Goal: Task Accomplishment & Management: Complete application form

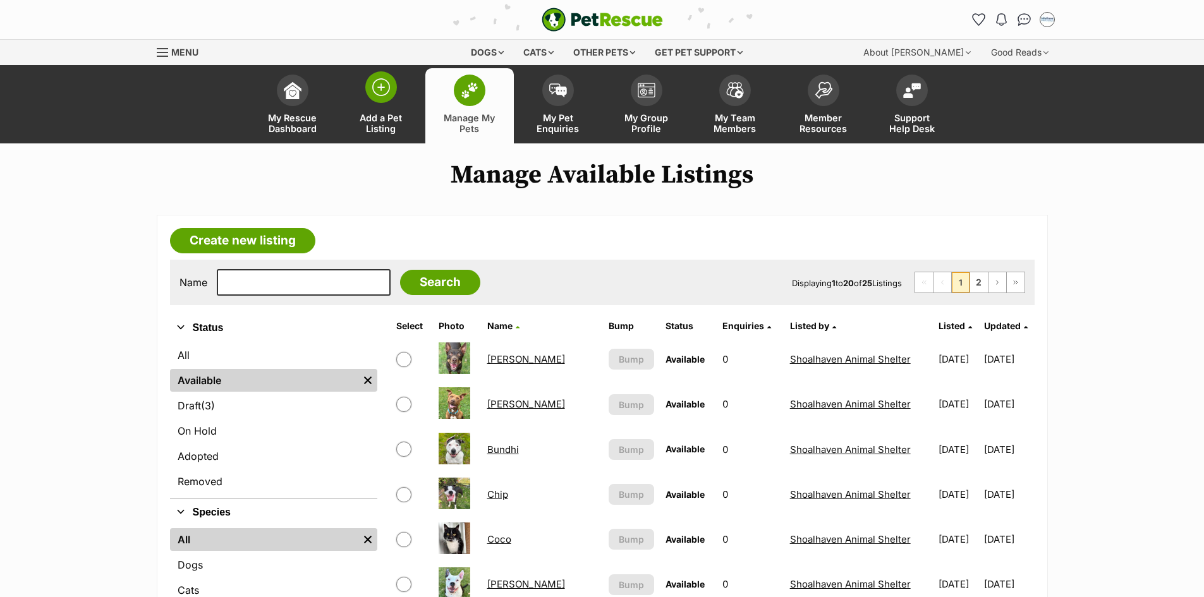
click at [380, 92] on img at bounding box center [381, 87] width 18 height 18
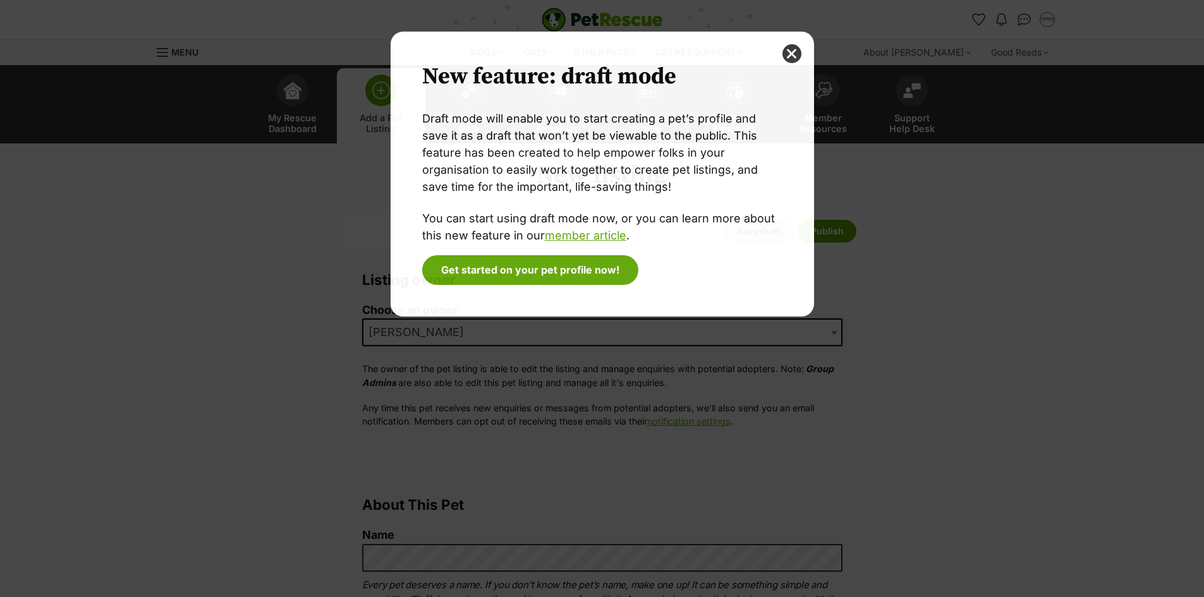
click at [568, 331] on div "New feature: draft mode Draft mode will enable you to start creating a pet’s pr…" at bounding box center [602, 299] width 442 height 534
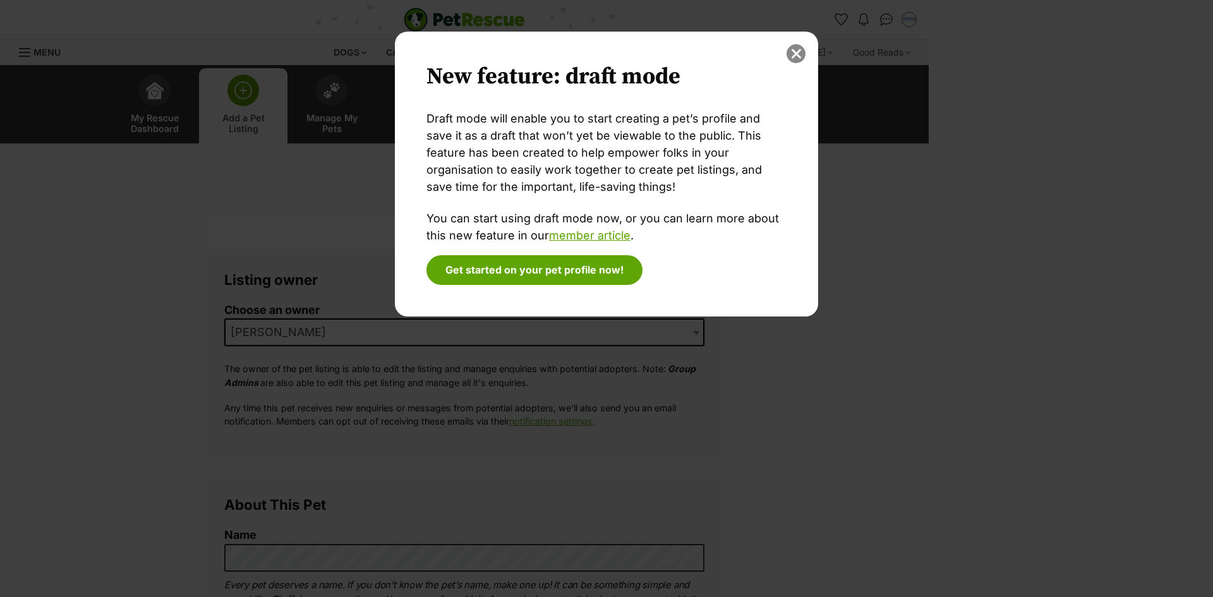
click at [803, 49] on button "close" at bounding box center [796, 53] width 19 height 19
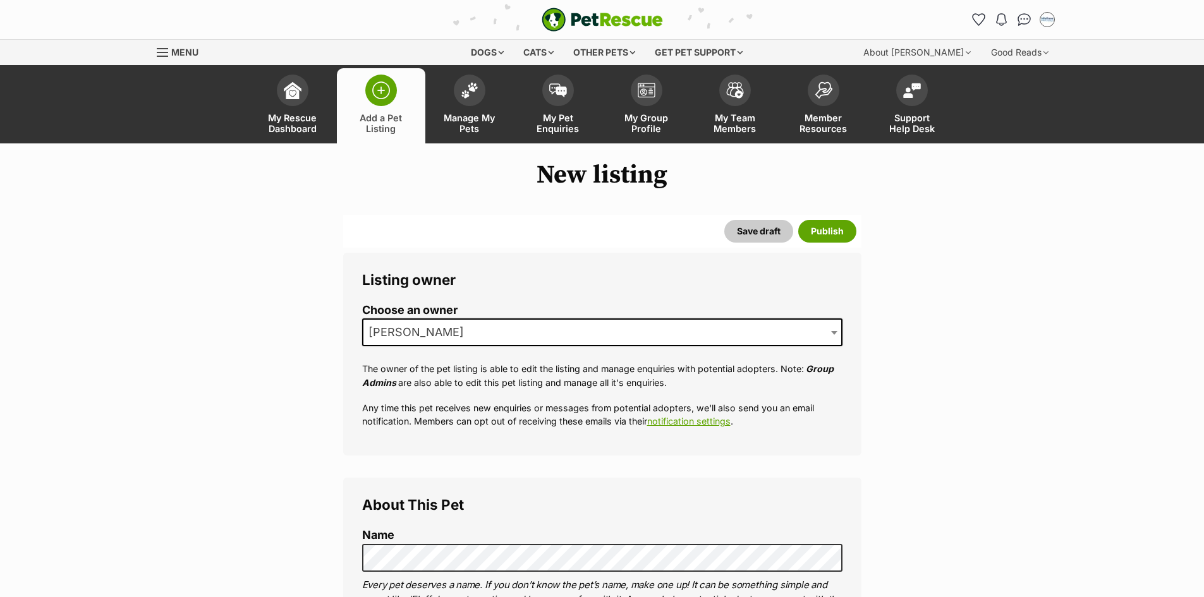
click at [564, 336] on span "[PERSON_NAME]" at bounding box center [602, 333] width 480 height 28
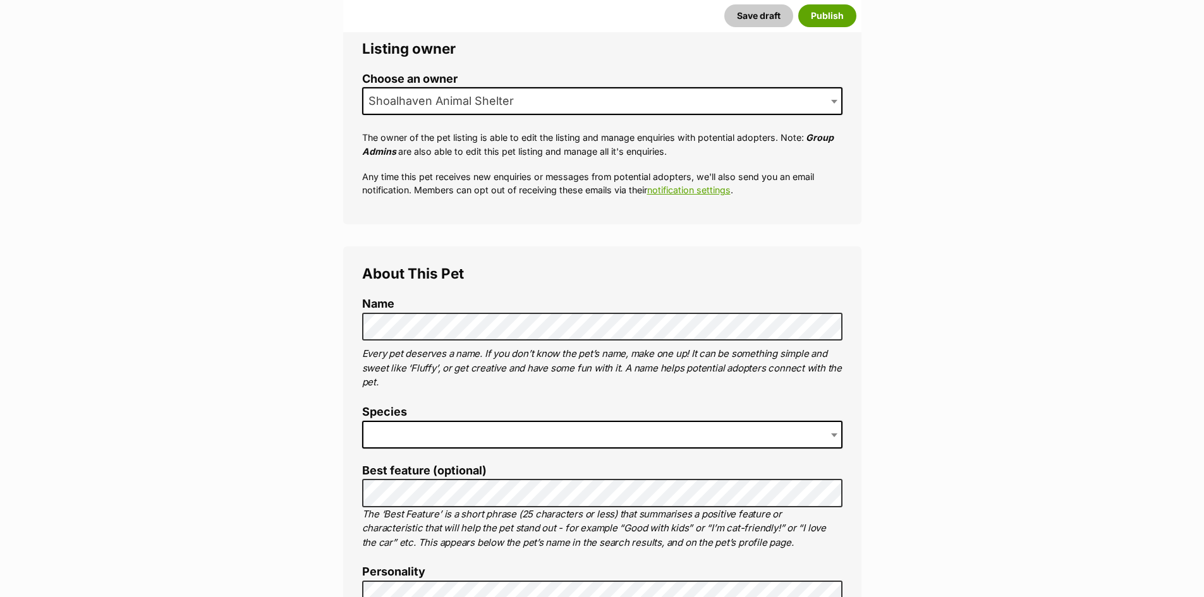
scroll to position [253, 0]
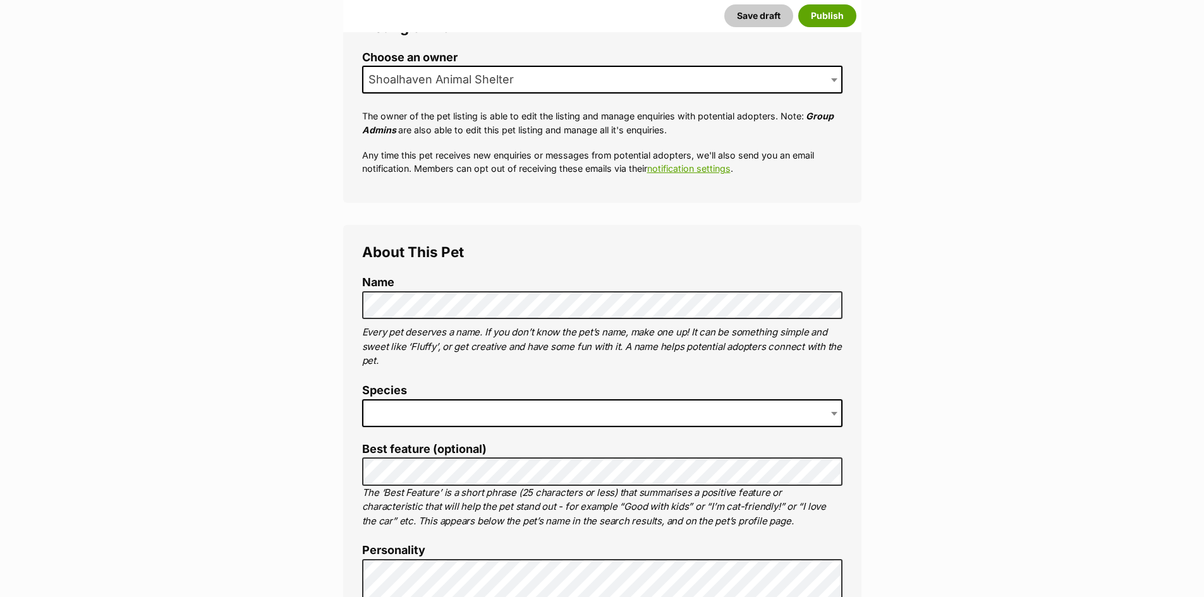
click at [577, 345] on p "Every pet deserves a name. If you don’t know the pet’s name, make one up! It ca…" at bounding box center [602, 346] width 480 height 43
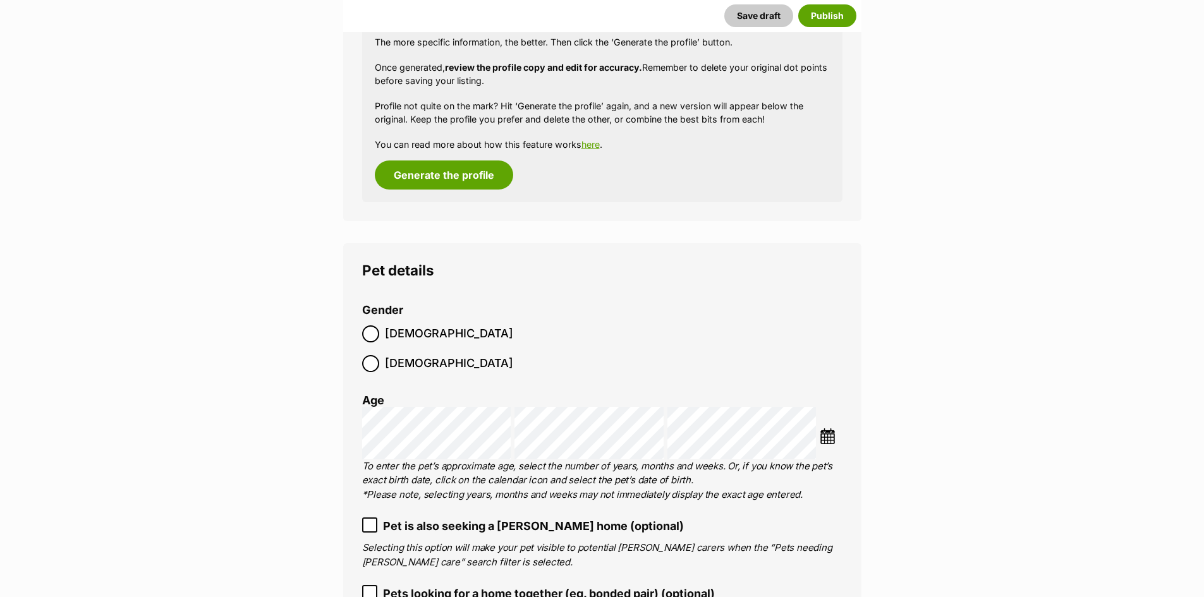
scroll to position [1761, 0]
click at [826, 427] on img at bounding box center [828, 435] width 16 height 16
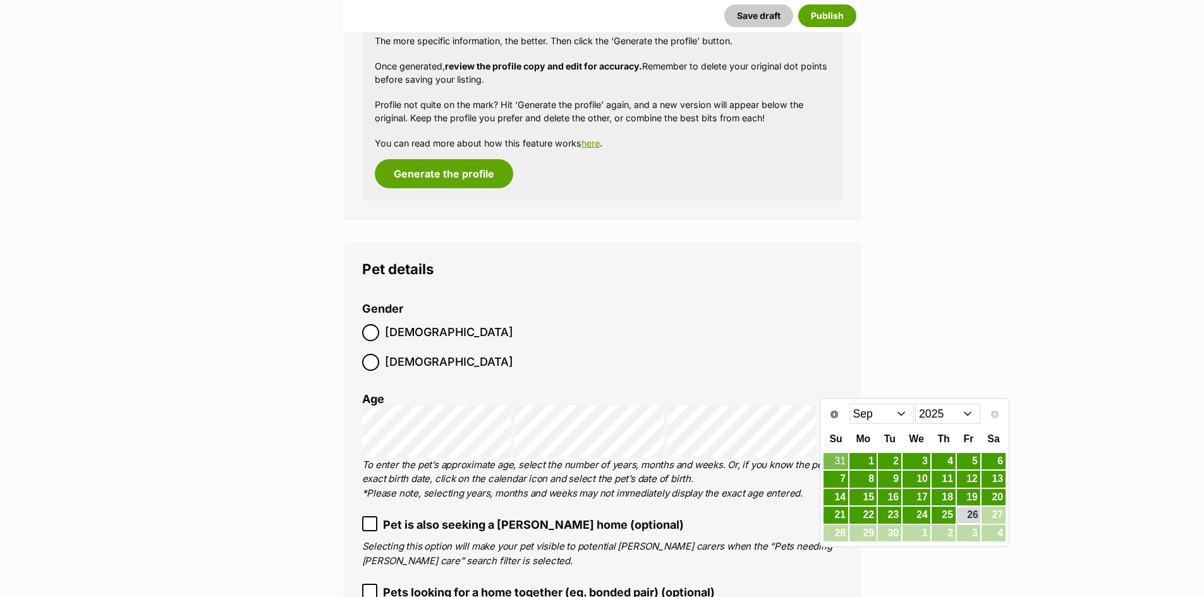
click at [957, 416] on select "2015 2016 2017 2018 2019 2020 2021 2022 2023 2024 2025" at bounding box center [947, 414] width 65 height 20
click at [885, 422] on select "Jan Feb Mar Apr May Jun Jul Aug Sep Oct Nov Dec" at bounding box center [881, 414] width 65 height 20
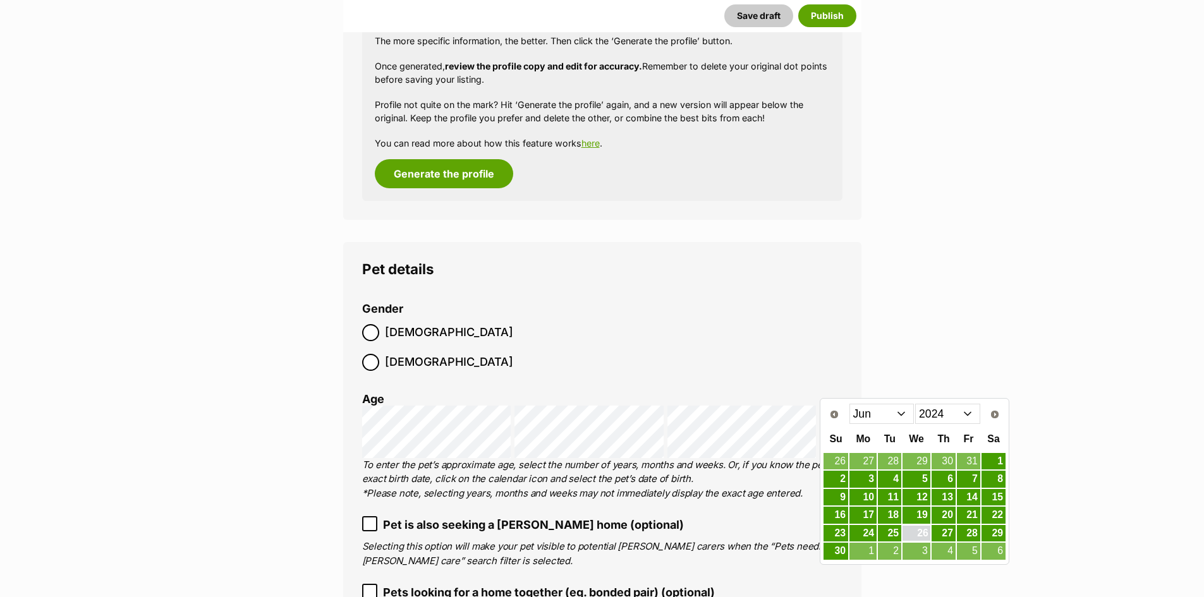
click at [922, 533] on link "26" at bounding box center [916, 534] width 28 height 16
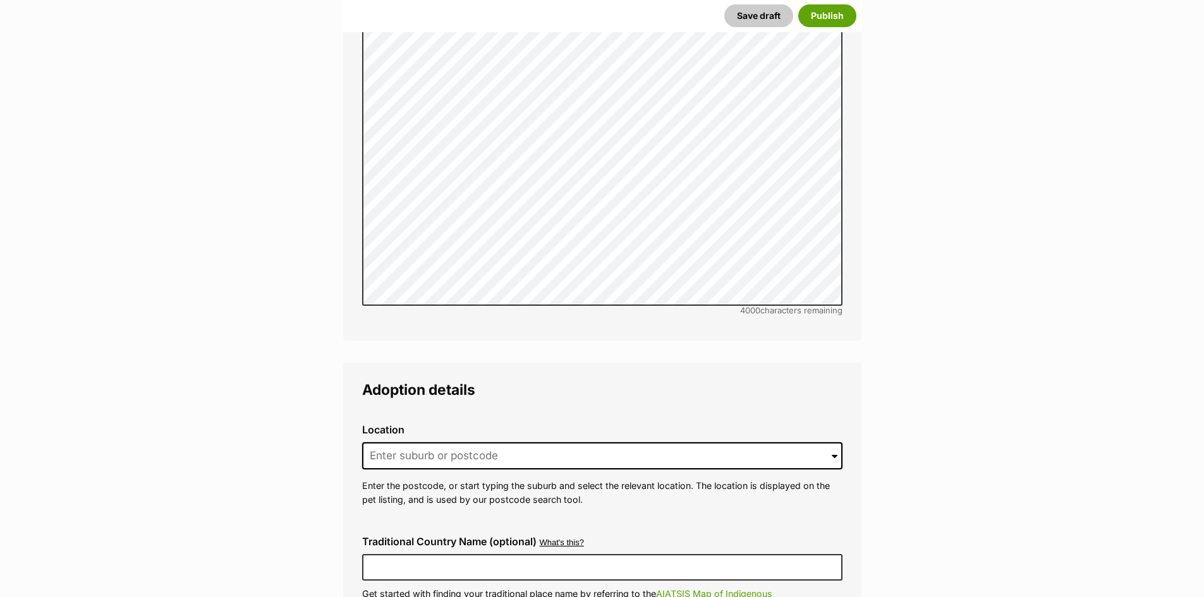
scroll to position [2835, 0]
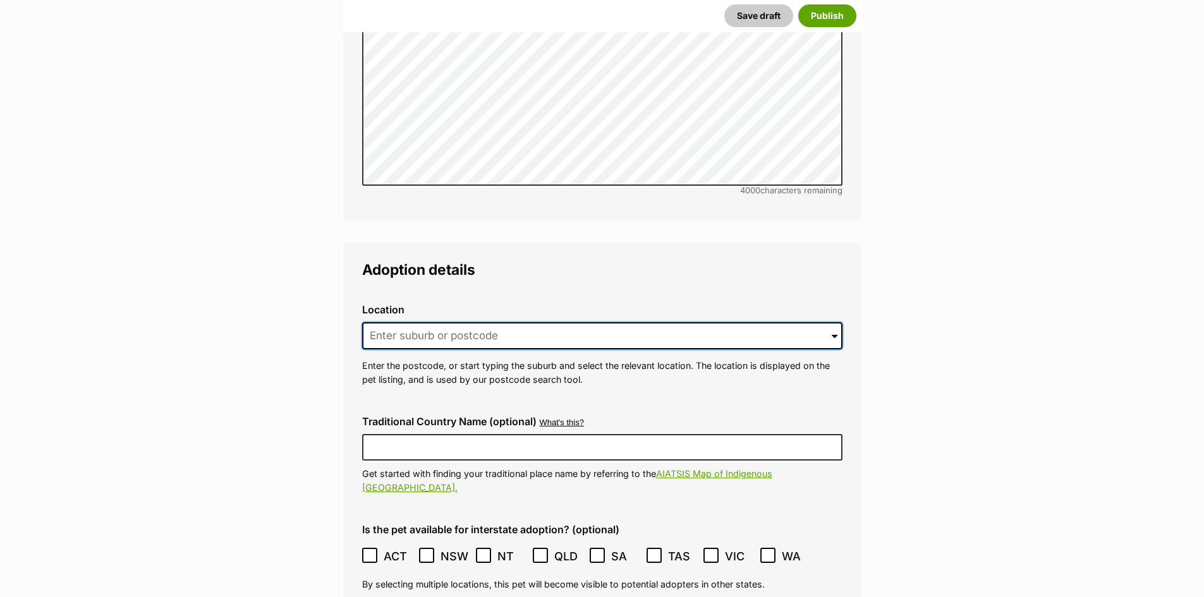
click at [453, 322] on input at bounding box center [602, 336] width 480 height 28
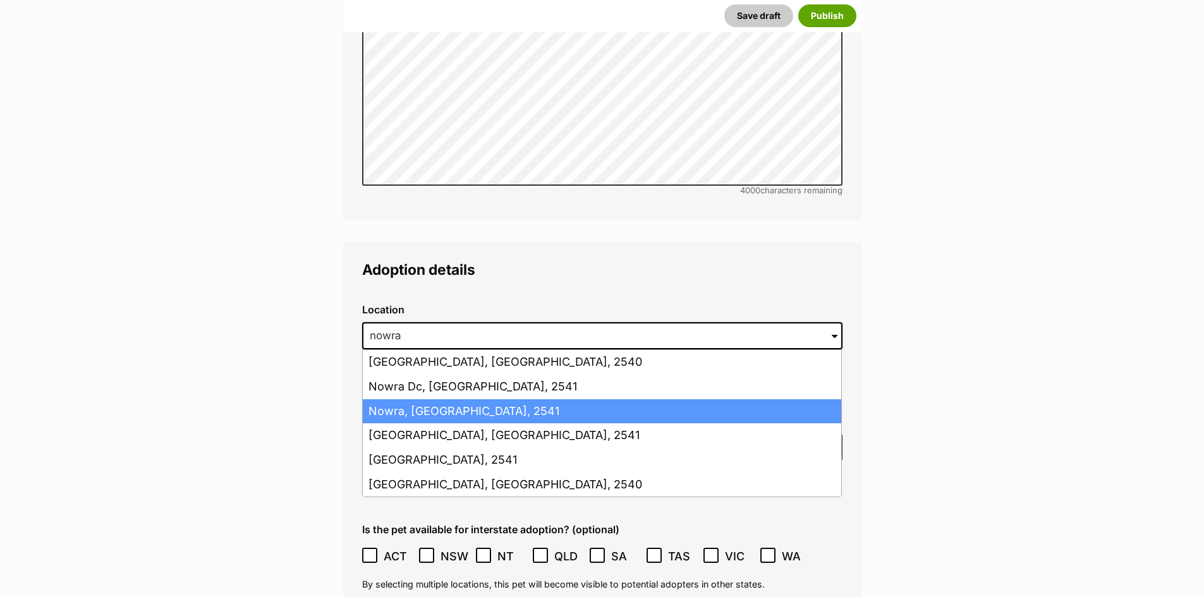
click at [482, 399] on li "Nowra, New South Wales, 2541" at bounding box center [602, 411] width 478 height 25
type input "Nowra, New South Wales, 2541"
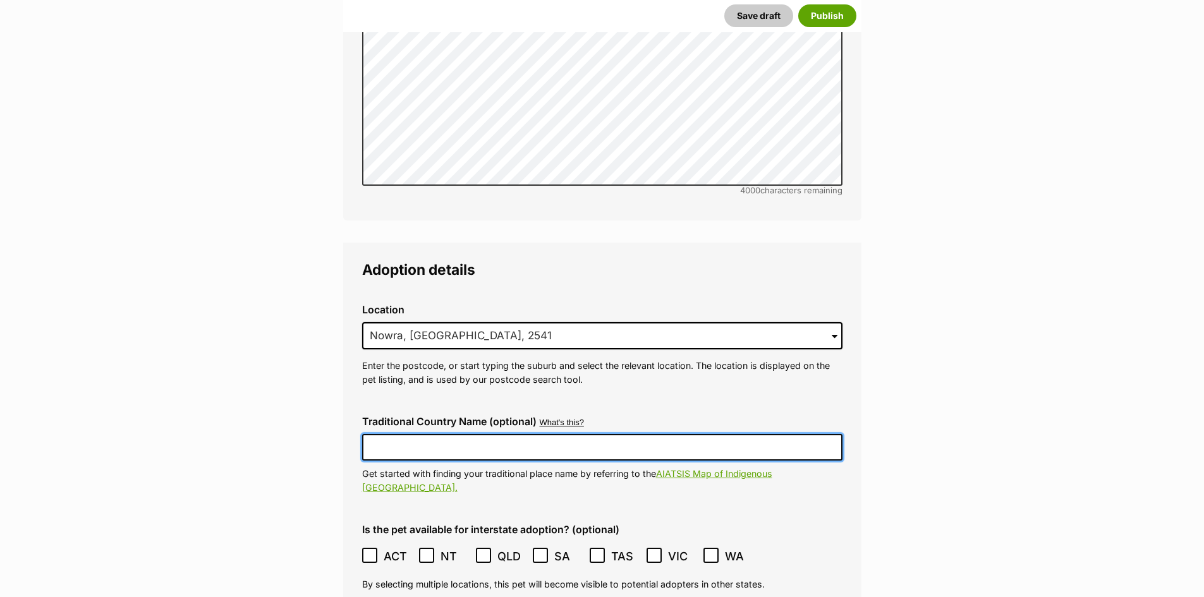
click at [489, 434] on input "Traditional Country Name (optional)" at bounding box center [602, 447] width 480 height 27
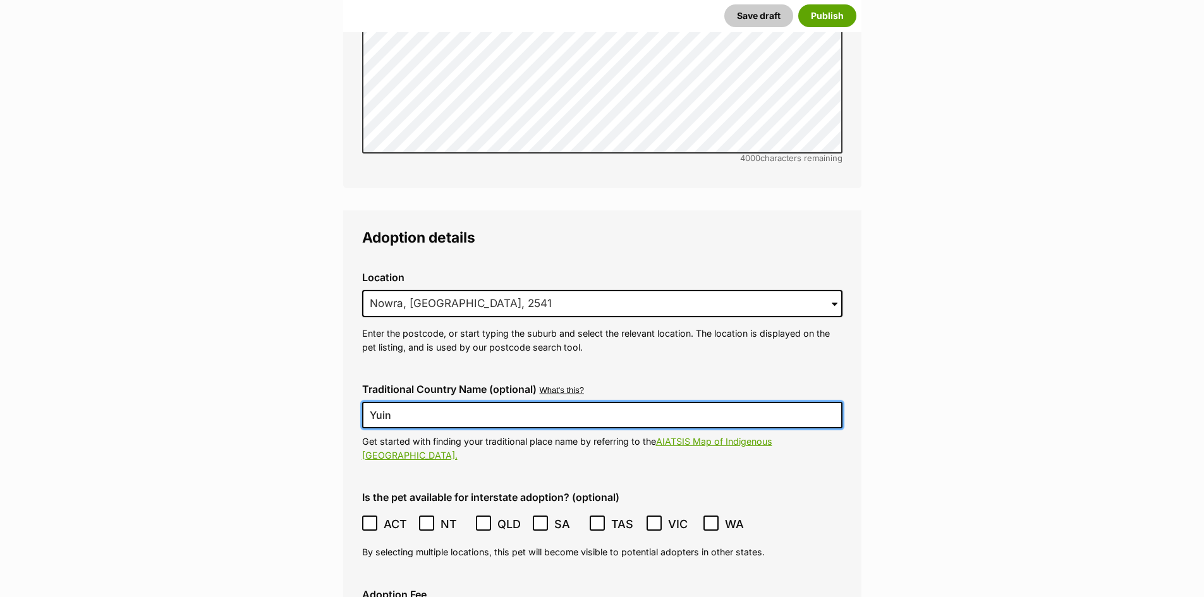
scroll to position [2898, 0]
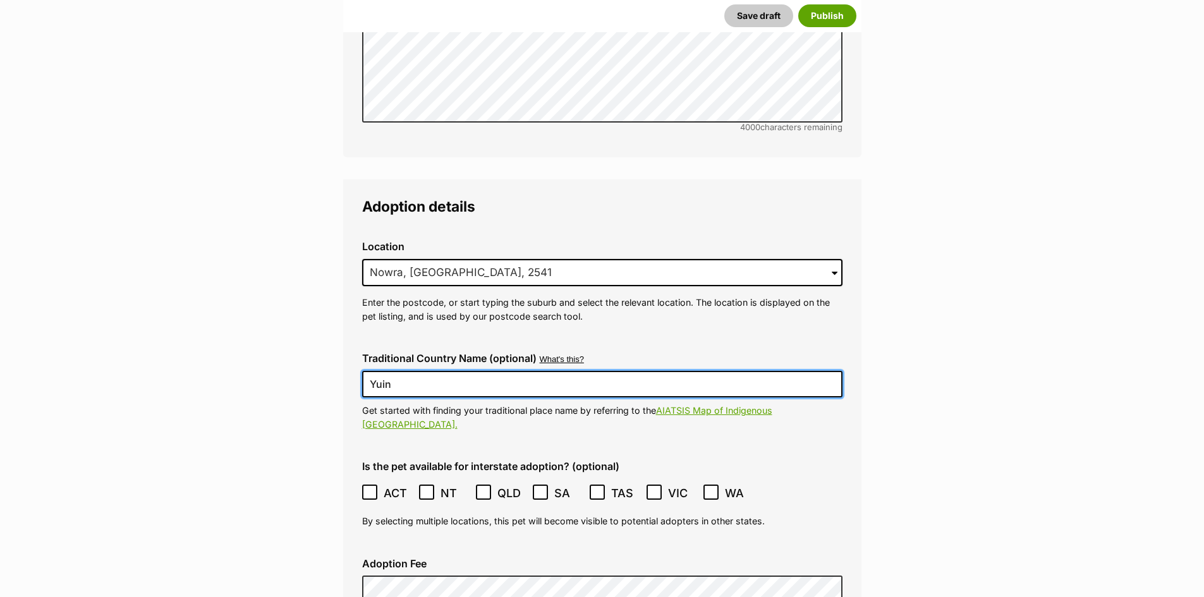
type input "Yuin"
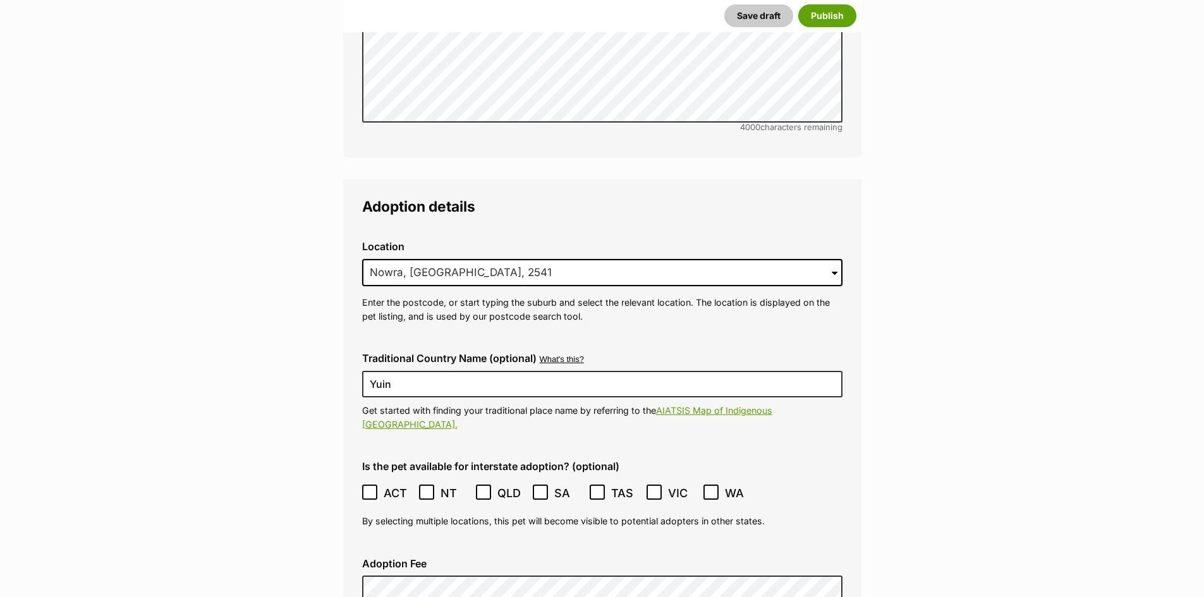
click at [664, 548] on div "Adoption Fee" at bounding box center [602, 581] width 501 height 66
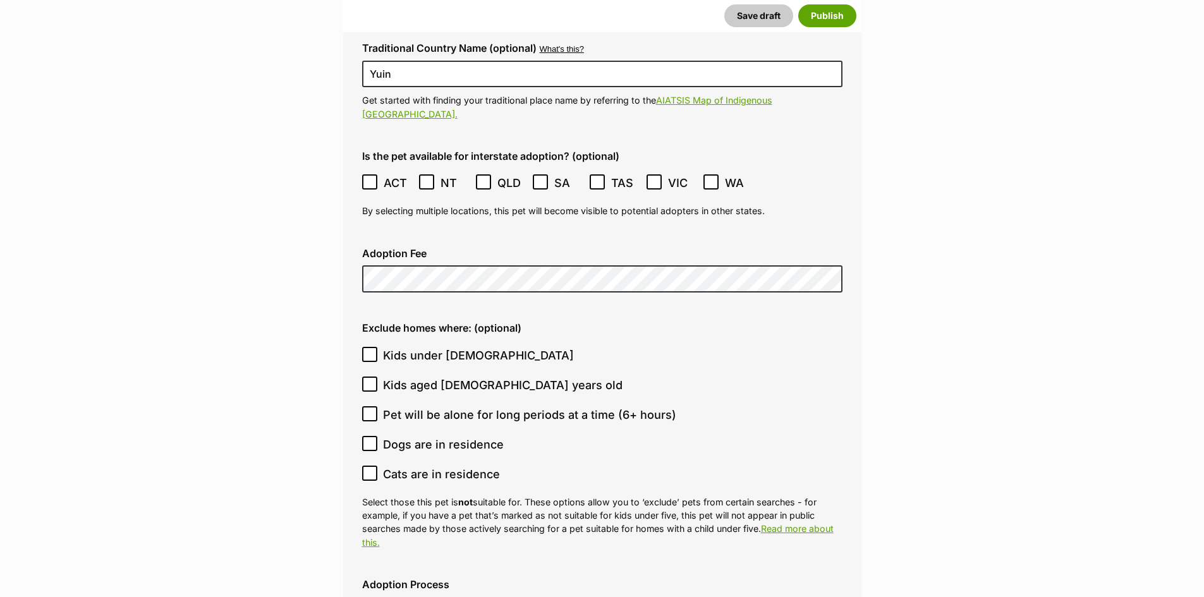
scroll to position [3214, 0]
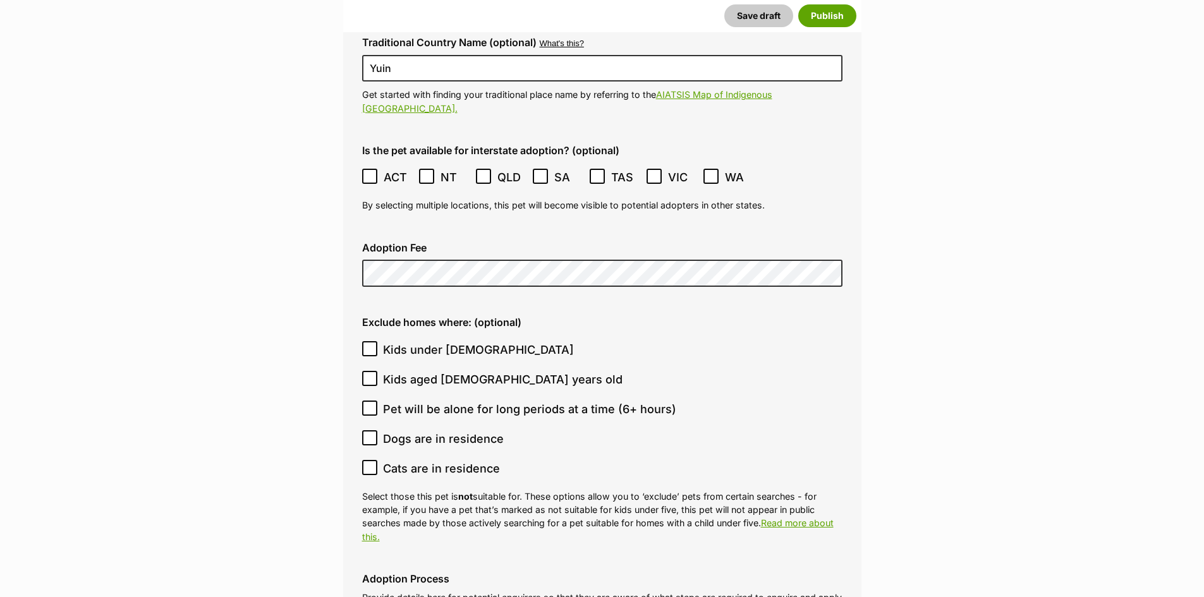
click at [367, 344] on icon at bounding box center [369, 348] width 9 height 9
click at [367, 341] on input "Kids under [DEMOGRAPHIC_DATA]" at bounding box center [369, 348] width 15 height 15
checkbox input "true"
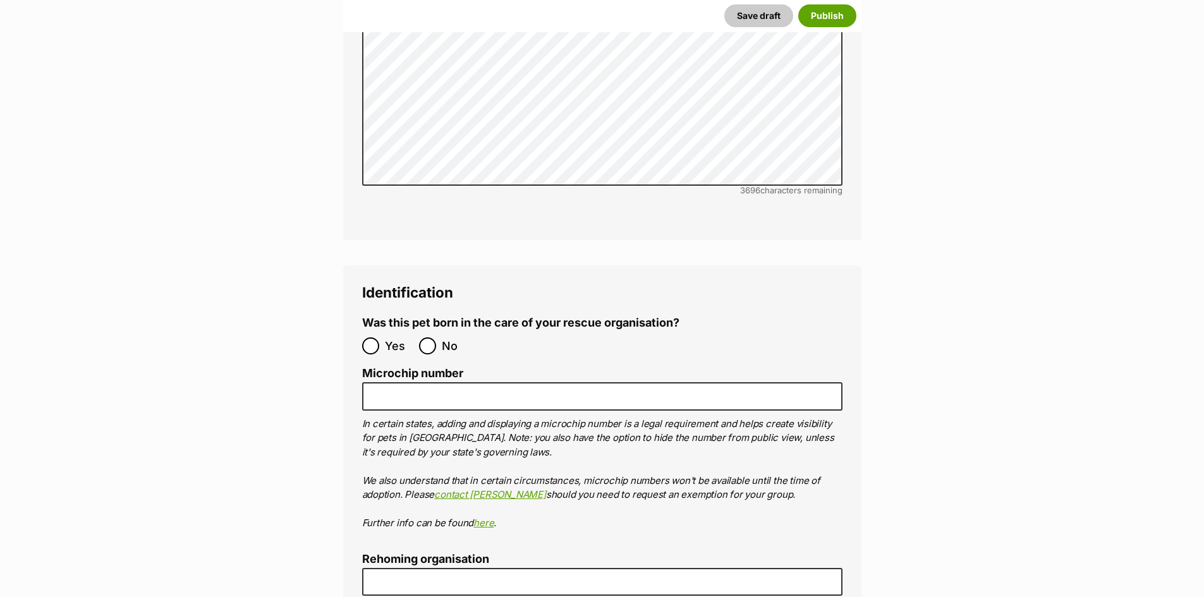
scroll to position [3973, 0]
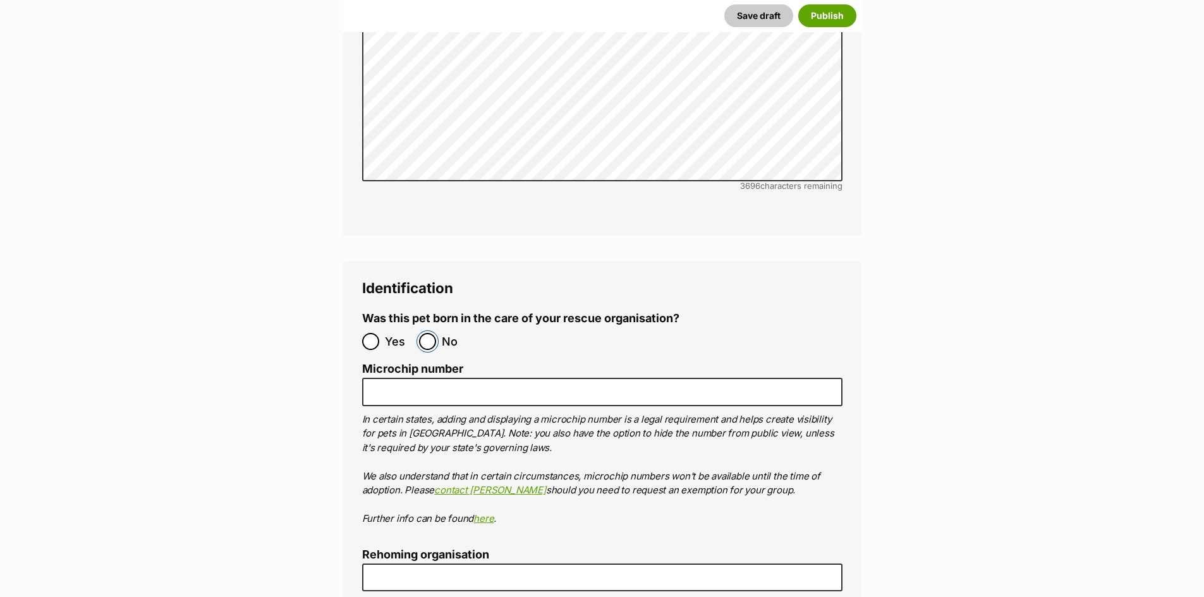
click at [435, 333] on input "No" at bounding box center [427, 341] width 17 height 17
radio input "true"
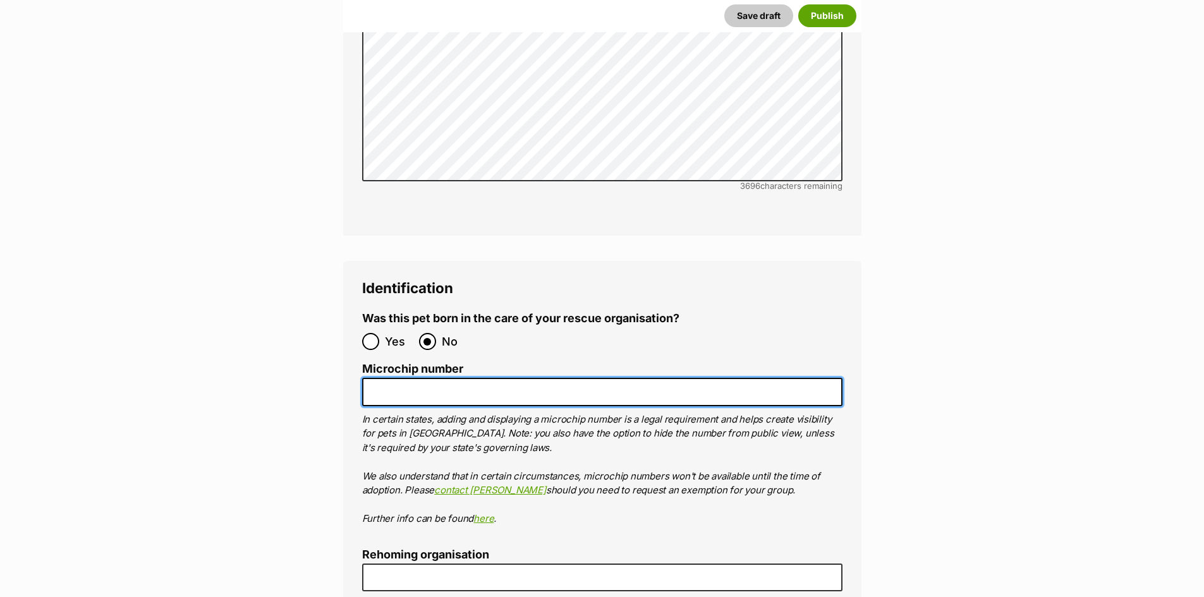
click at [427, 378] on input "Microchip number" at bounding box center [602, 392] width 480 height 28
paste input "900164002320902"
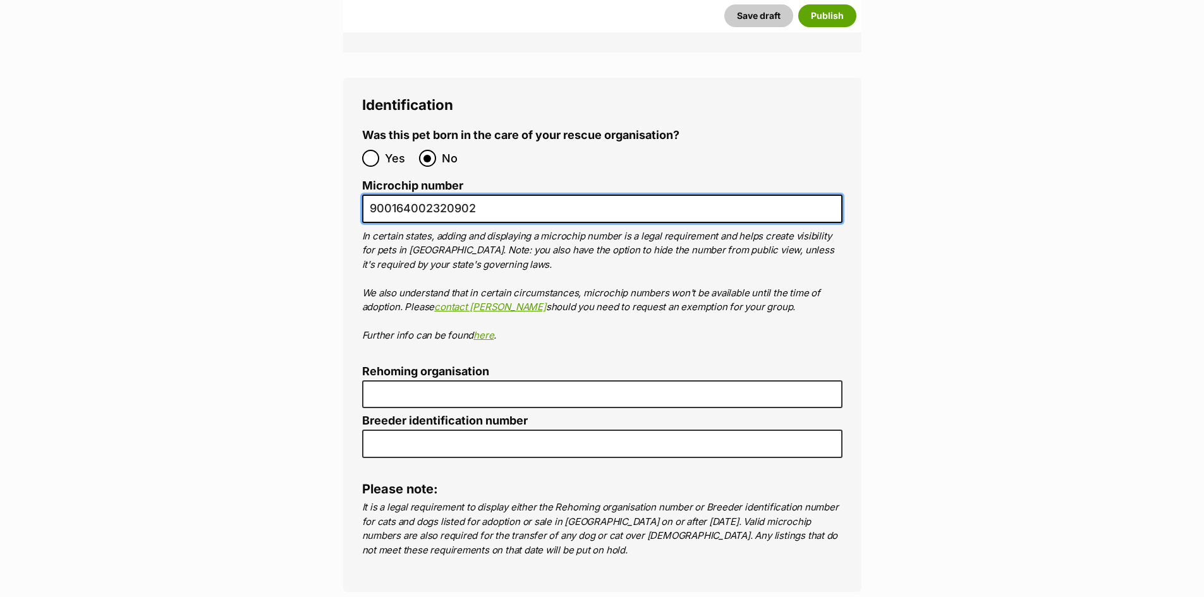
scroll to position [4162, 0]
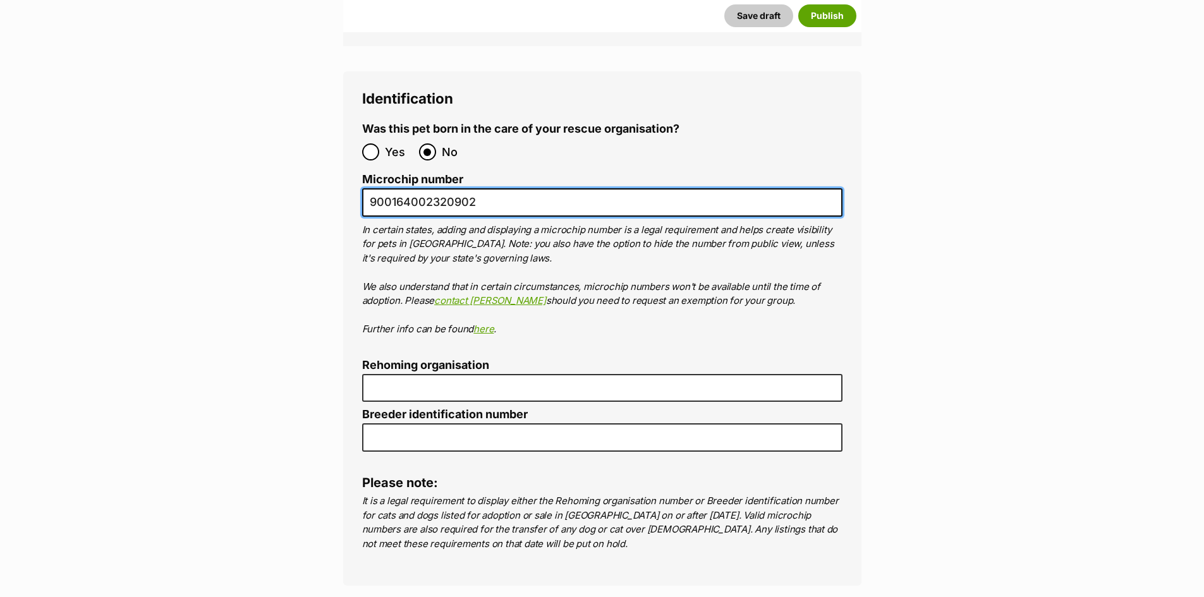
type input "900164002320902"
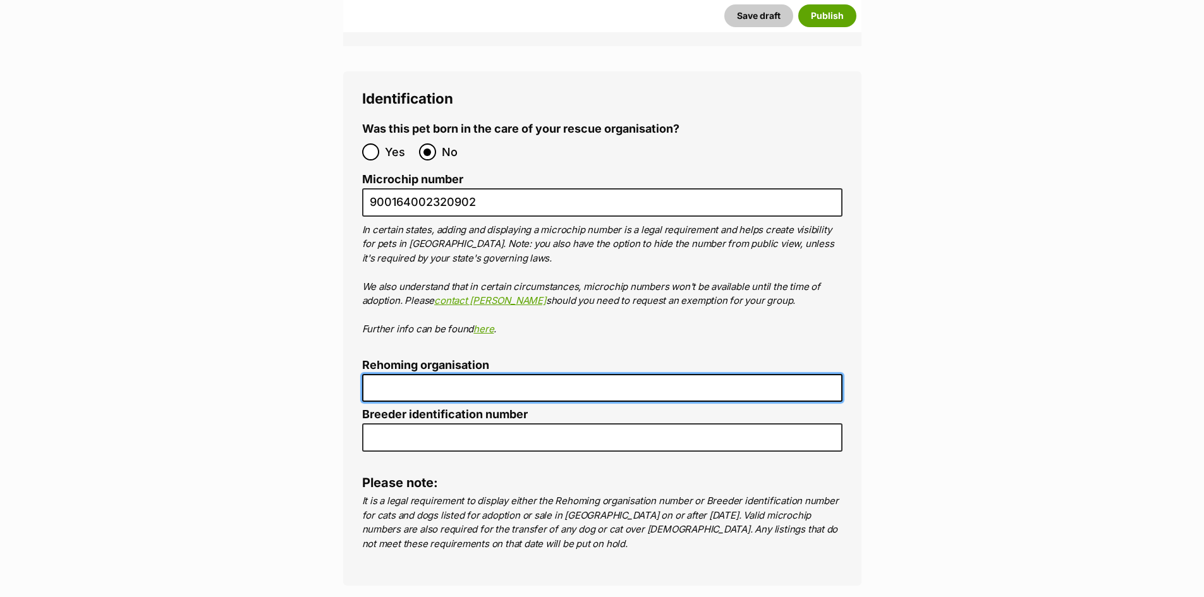
click at [458, 374] on input "Rehoming organisation" at bounding box center [602, 388] width 480 height 28
type input "R251000194"
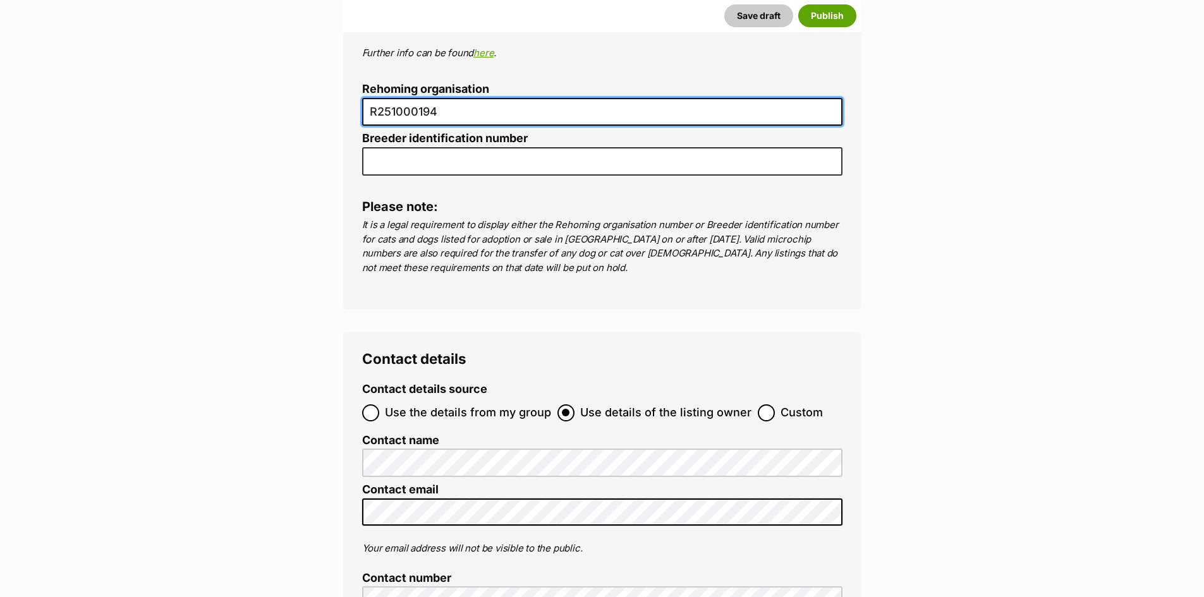
scroll to position [4478, 0]
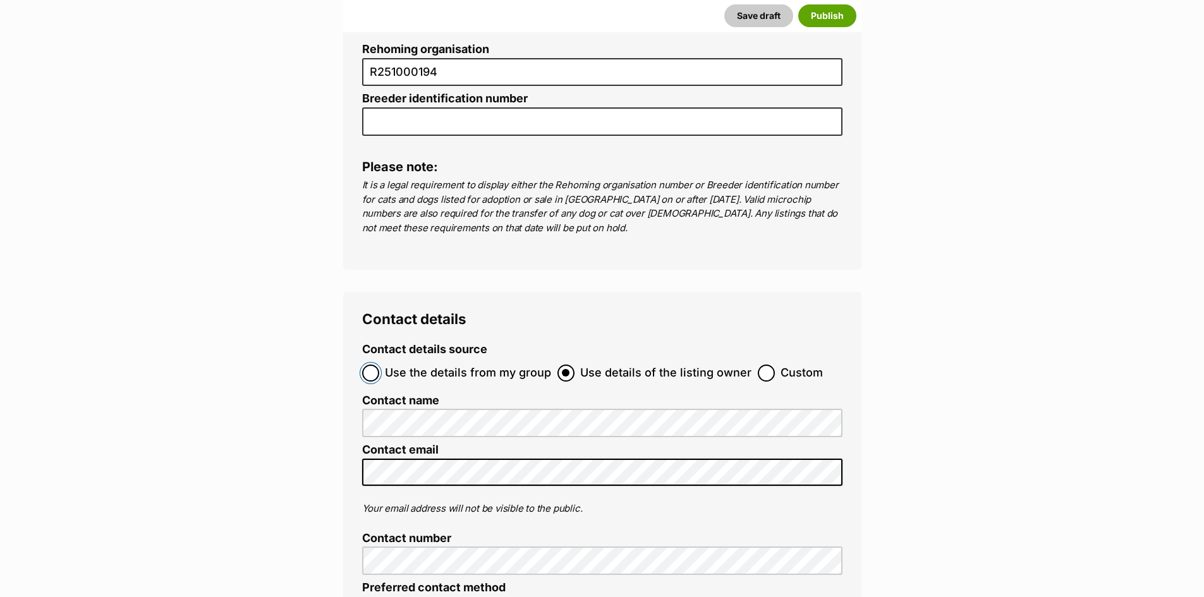
click at [378, 365] on input "Use the details from my group" at bounding box center [370, 373] width 17 height 17
radio input "true"
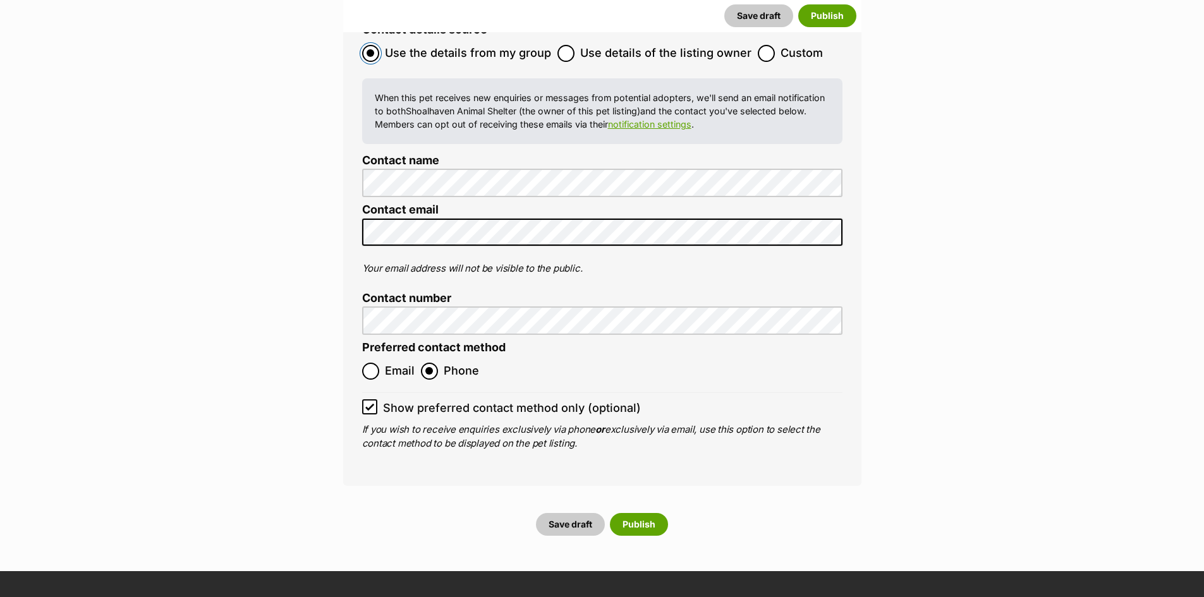
scroll to position [4857, 0]
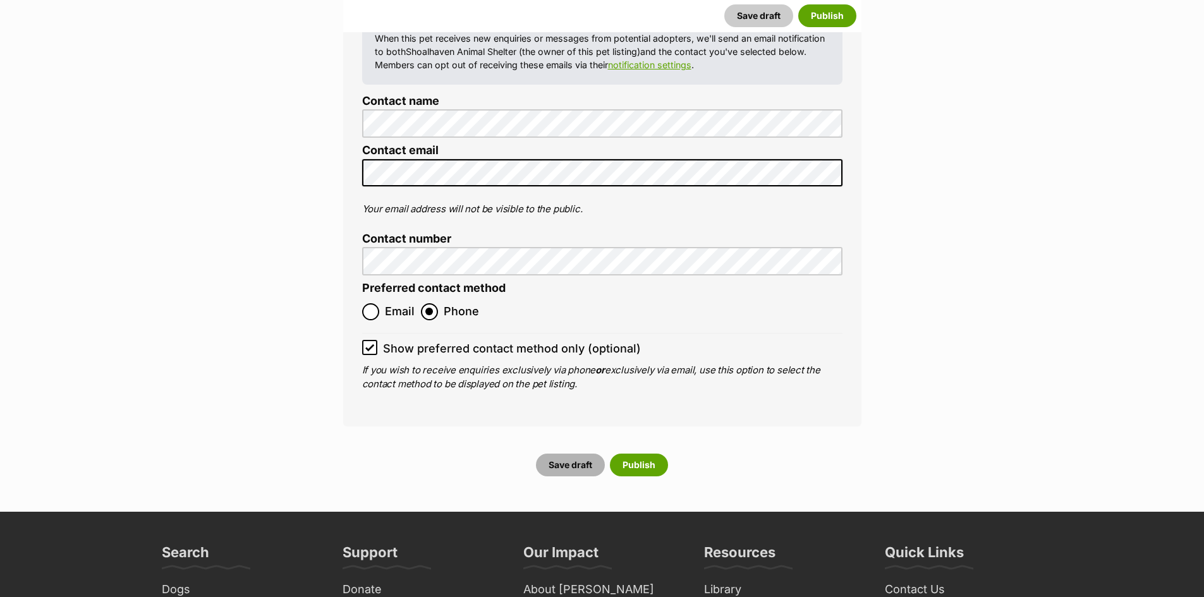
click at [579, 454] on button "Save draft" at bounding box center [570, 465] width 69 height 23
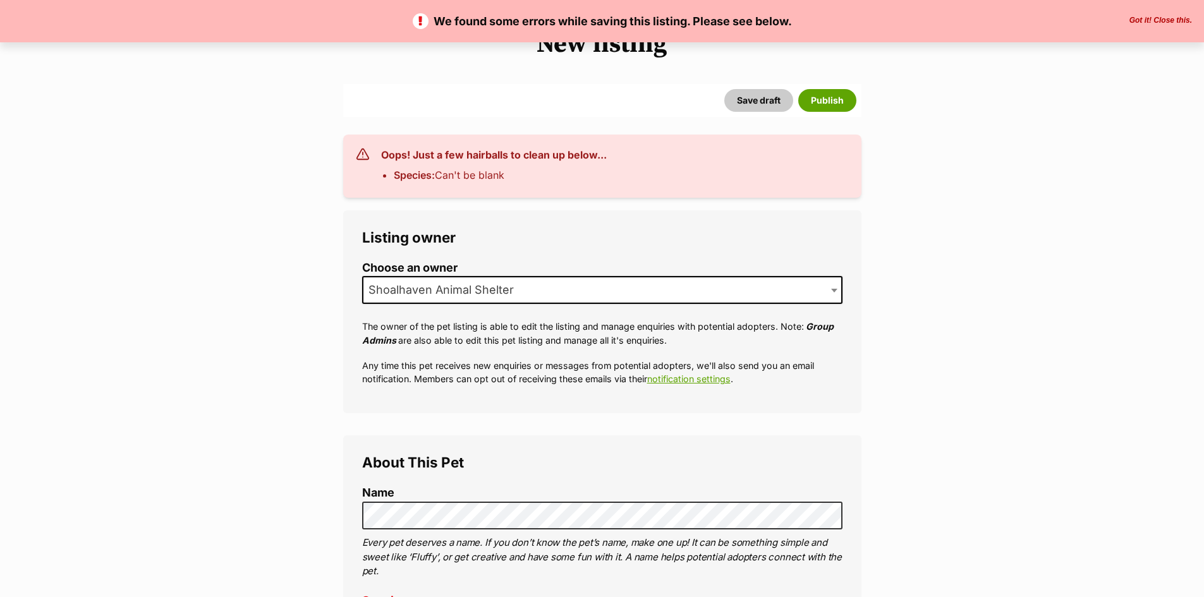
scroll to position [379, 0]
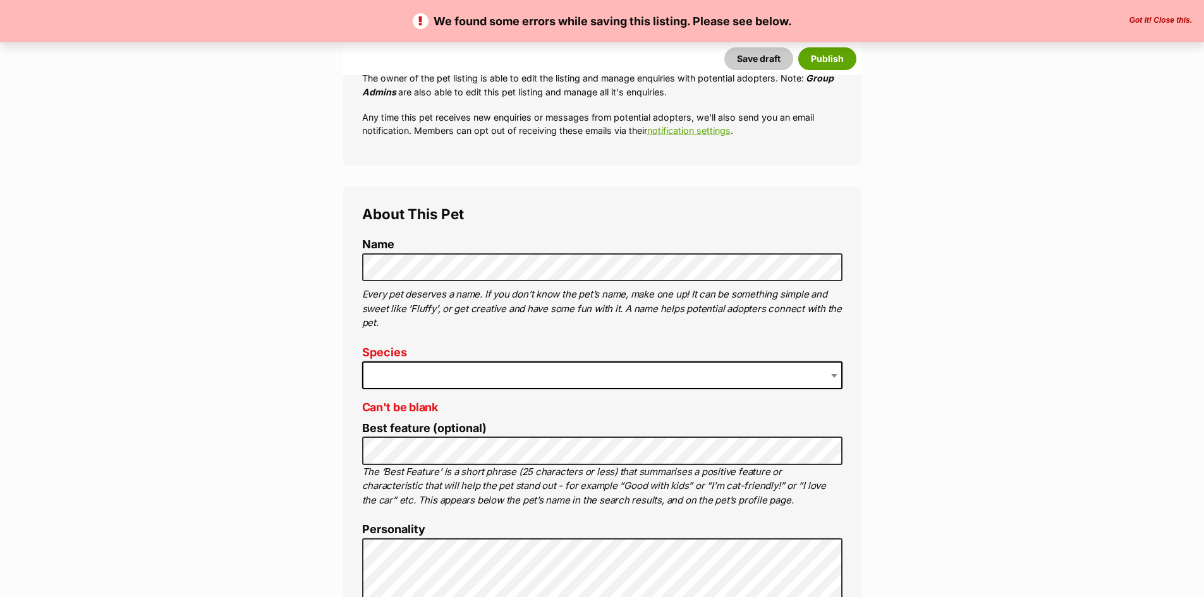
click at [538, 377] on span at bounding box center [602, 375] width 480 height 28
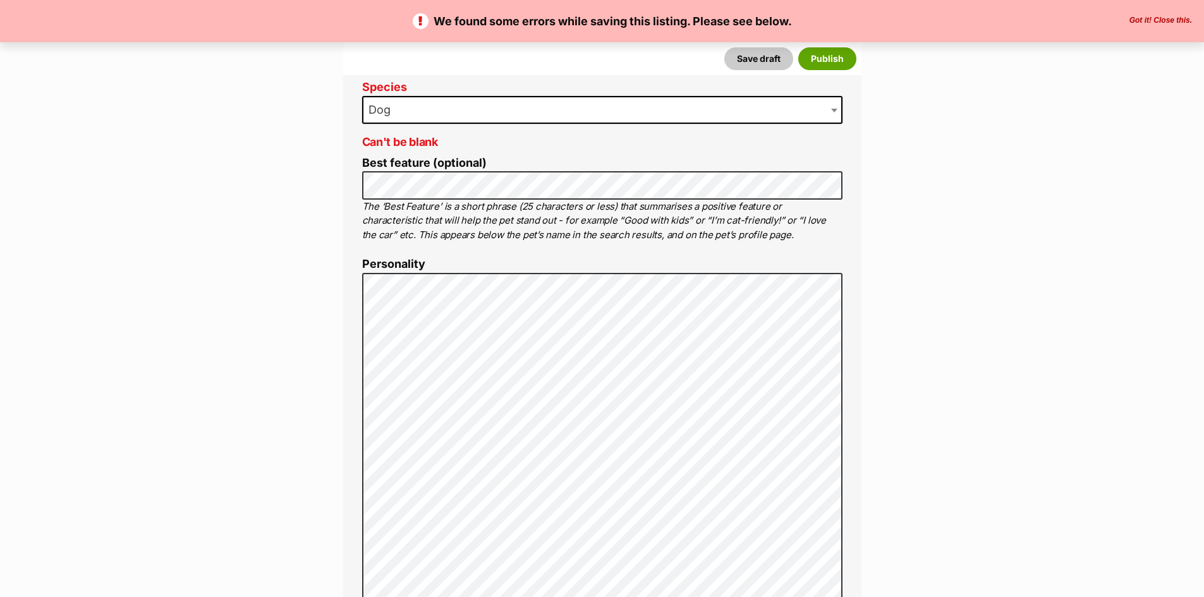
scroll to position [569, 0]
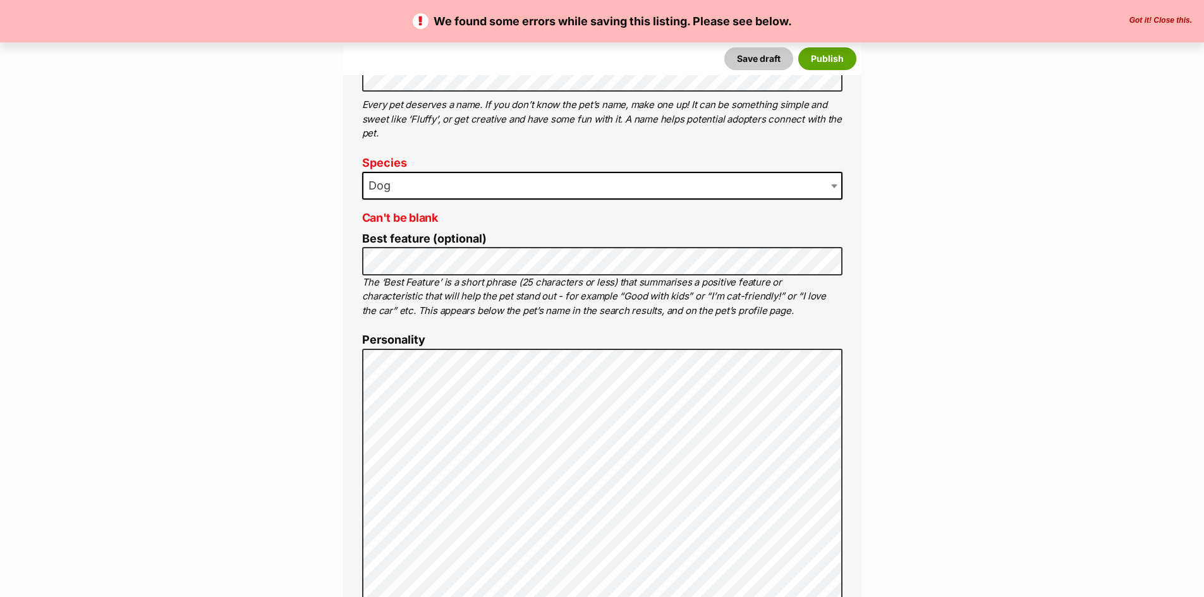
click at [605, 295] on p "The ‘Best Feature’ is a short phrase (25 characters or less) that summarises a …" at bounding box center [602, 297] width 480 height 43
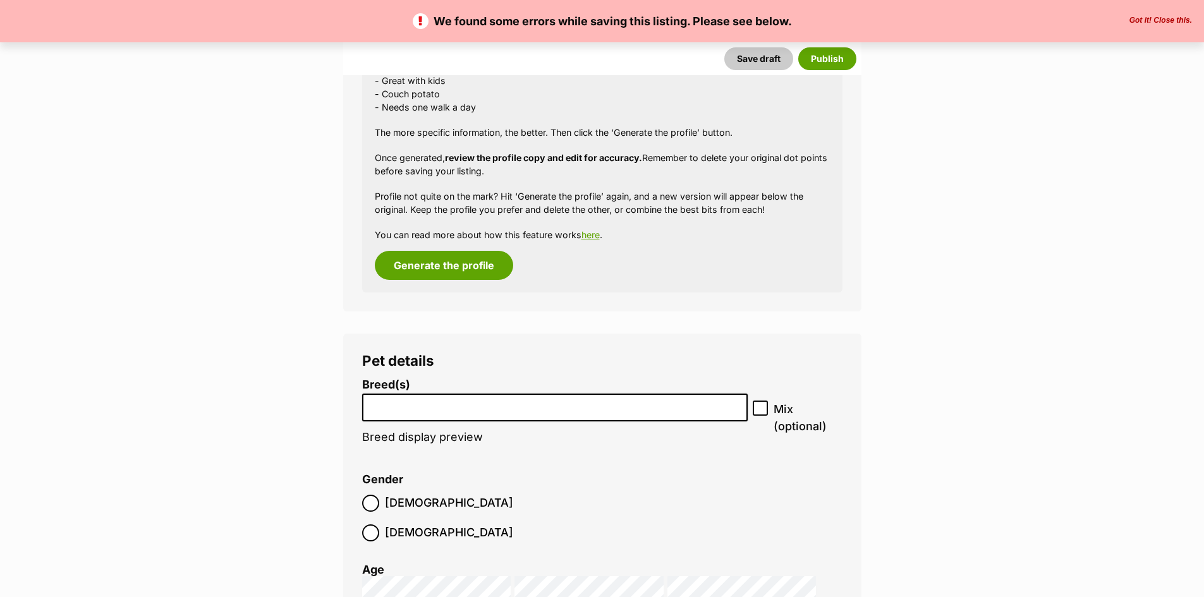
scroll to position [1770, 0]
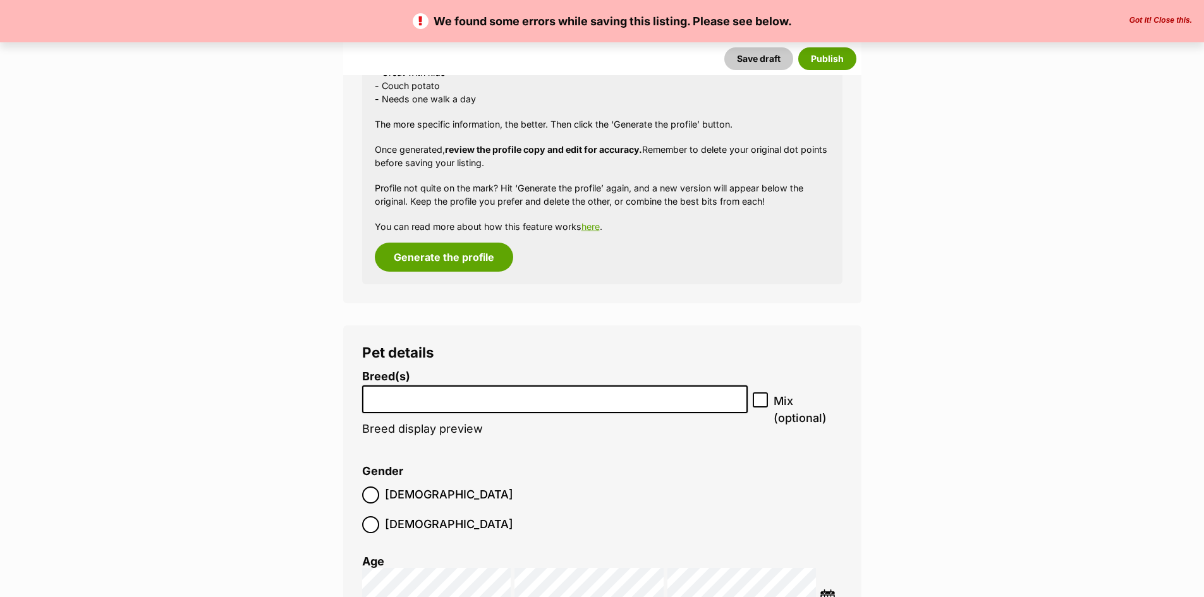
click at [504, 401] on input "search" at bounding box center [555, 396] width 377 height 13
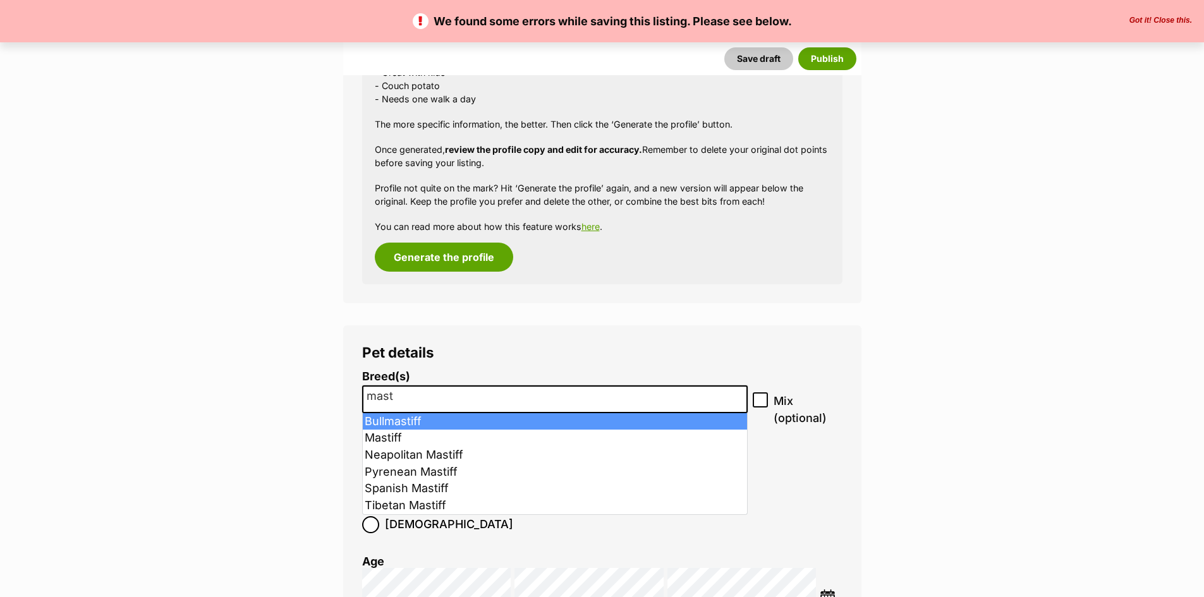
type input "mast"
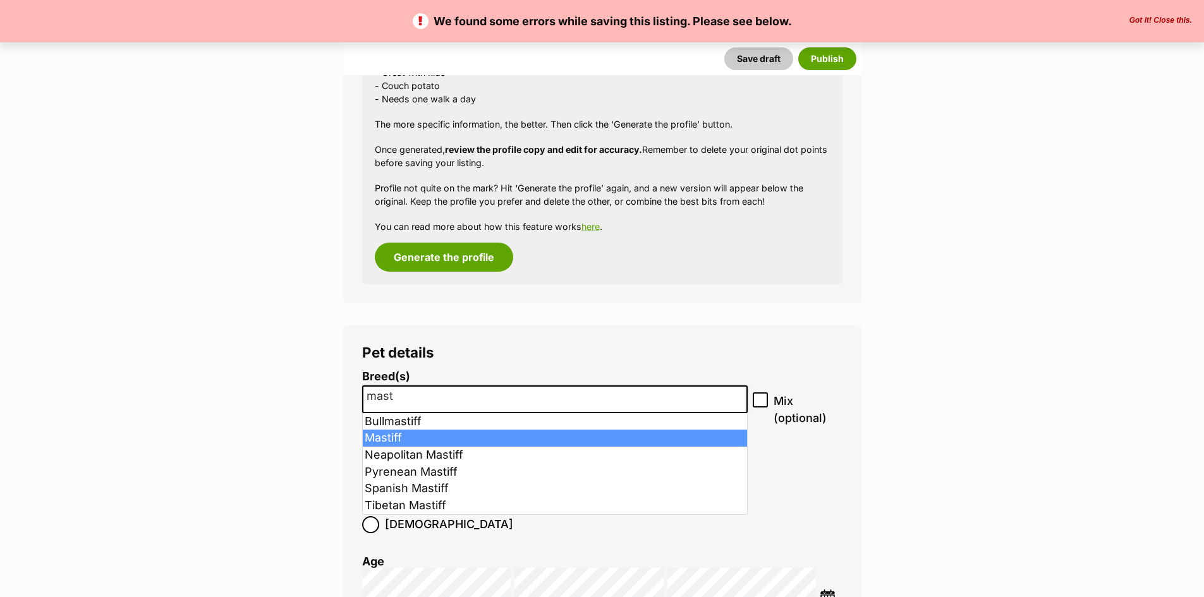
select select "141"
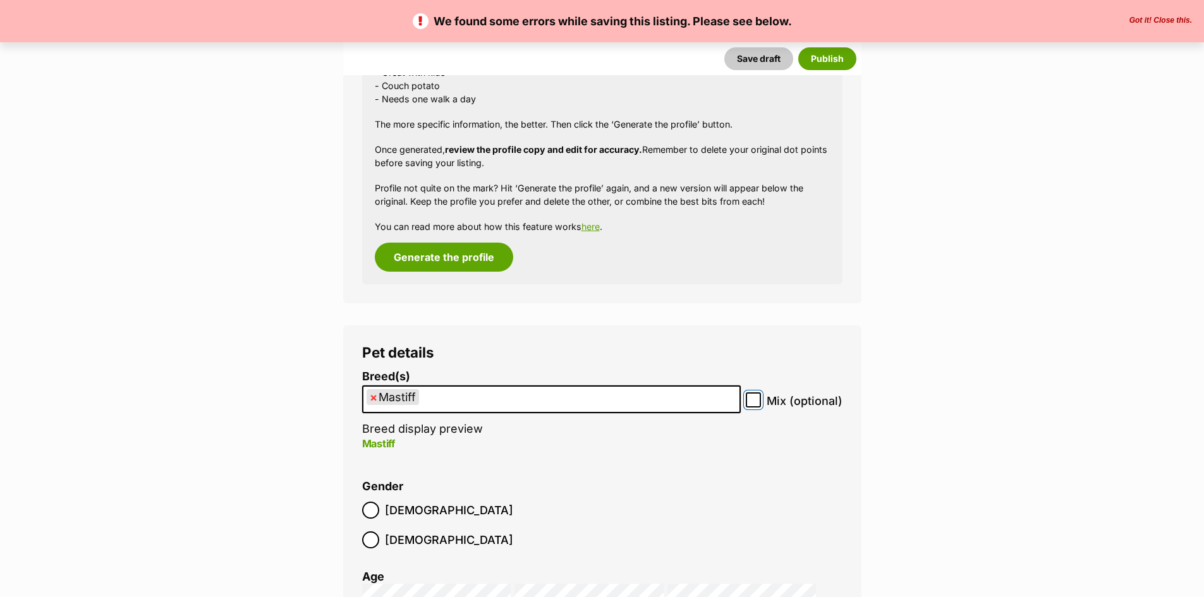
click at [761, 398] on input "Mix (optional)" at bounding box center [753, 399] width 15 height 15
checkbox input "true"
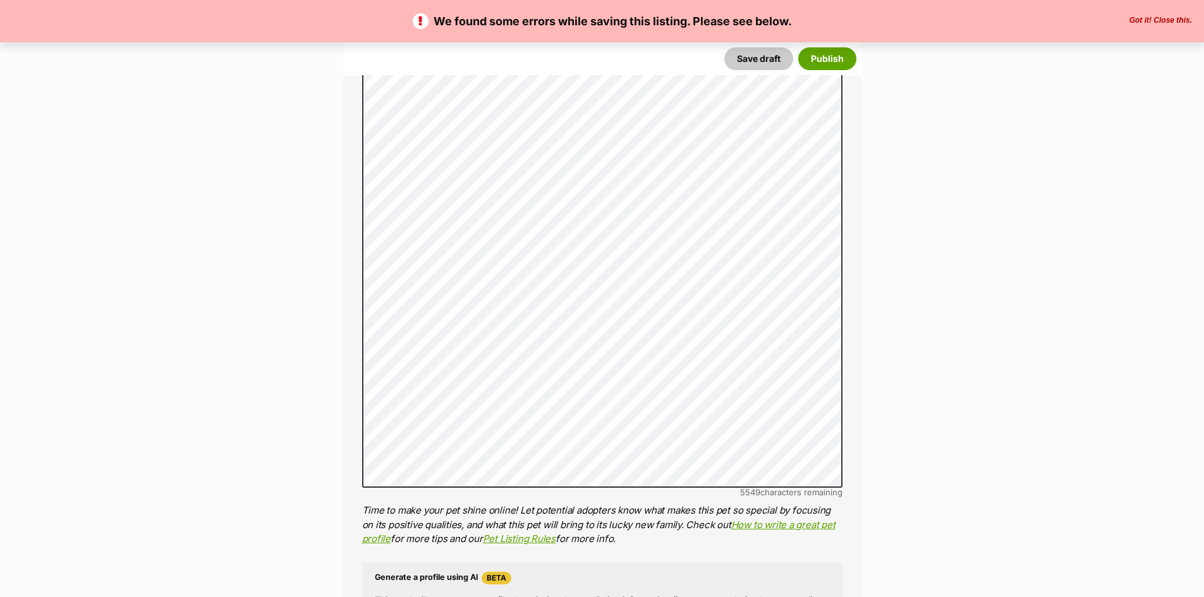
scroll to position [695, 0]
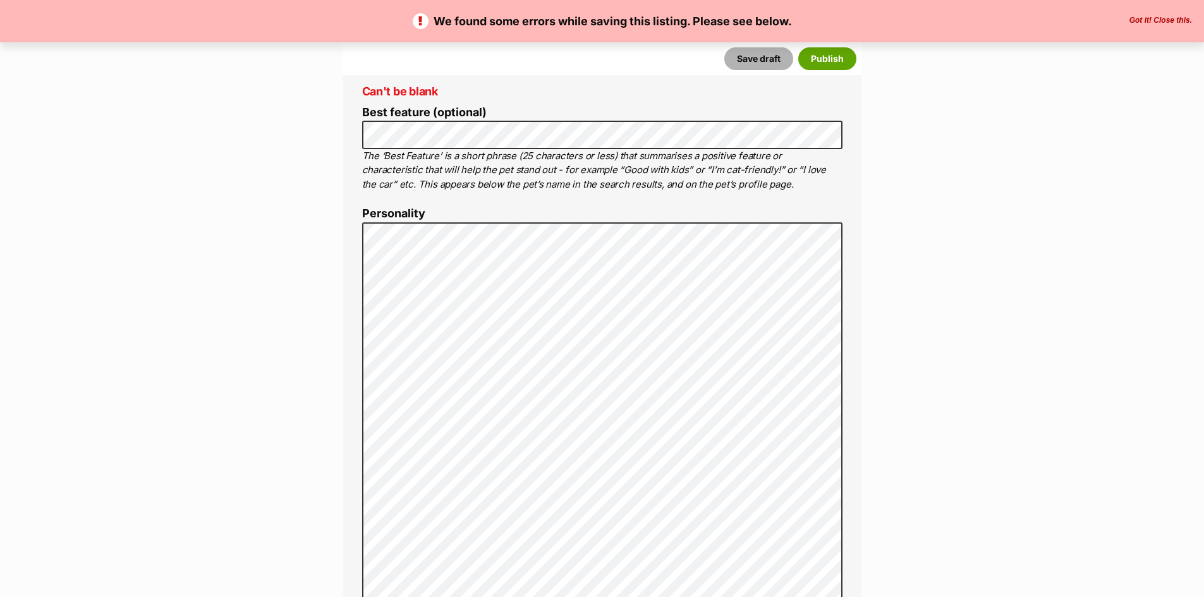
click at [738, 55] on button "Save draft" at bounding box center [758, 58] width 69 height 23
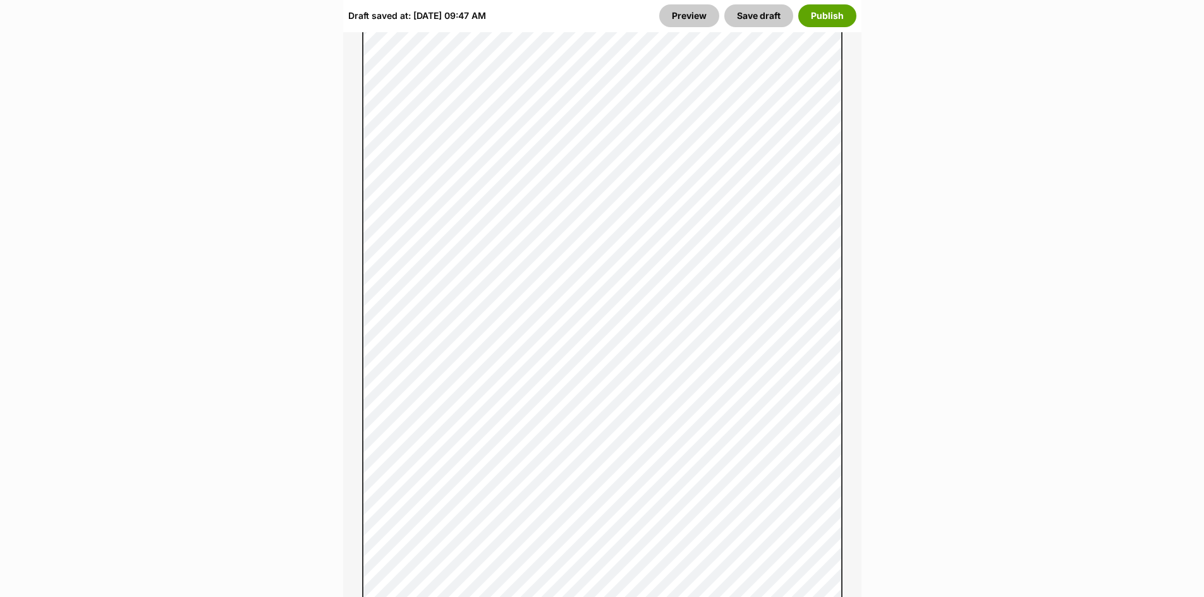
scroll to position [1138, 0]
click at [764, 21] on button "Save draft" at bounding box center [758, 15] width 69 height 23
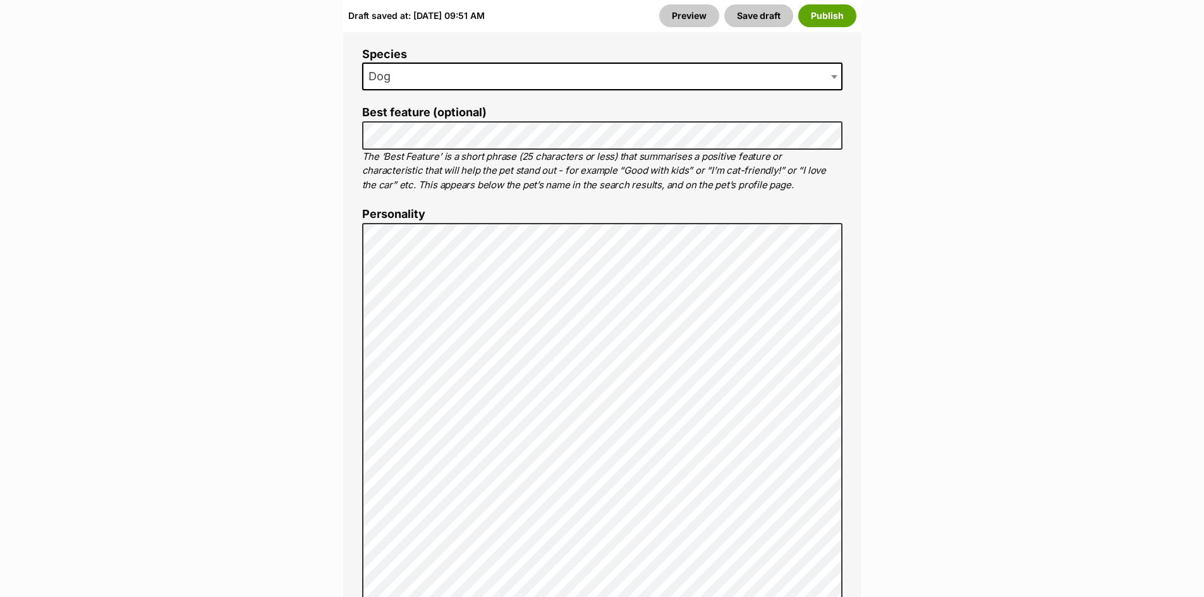
scroll to position [885, 0]
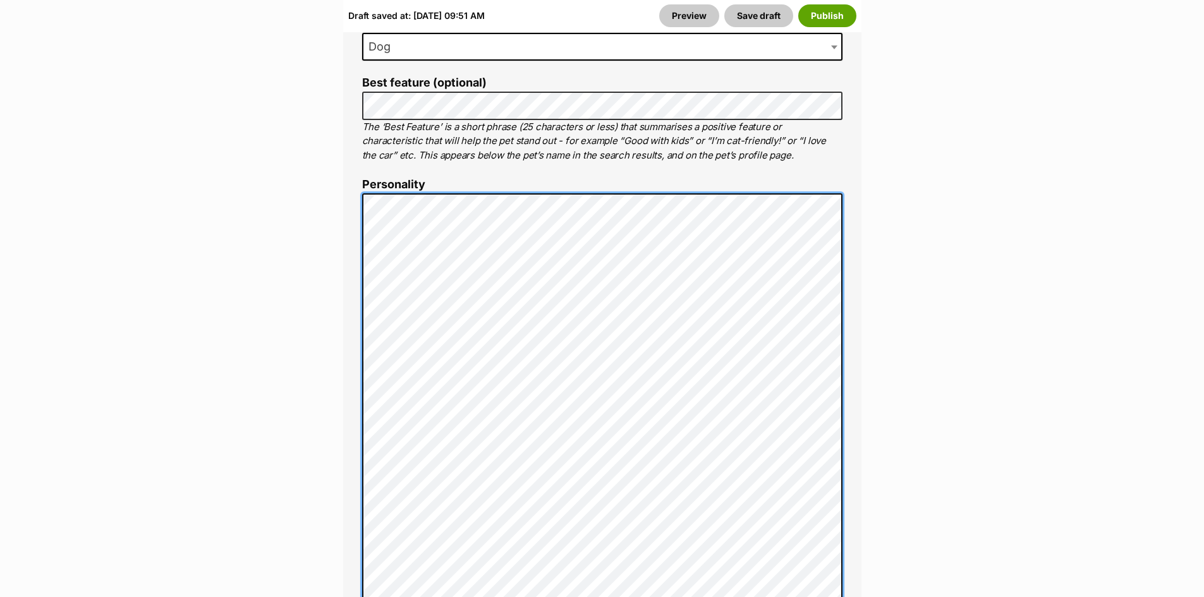
click at [358, 425] on div "About This Pet Name Henlo there, it looks like you might be using the pet name …" at bounding box center [602, 597] width 518 height 1477
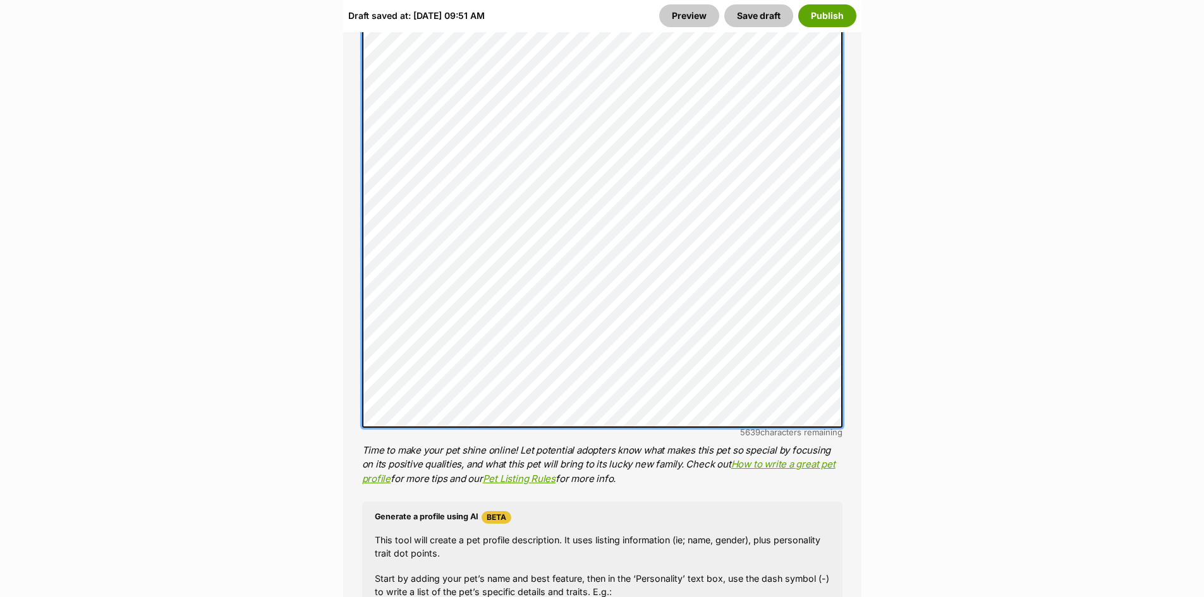
scroll to position [1454, 0]
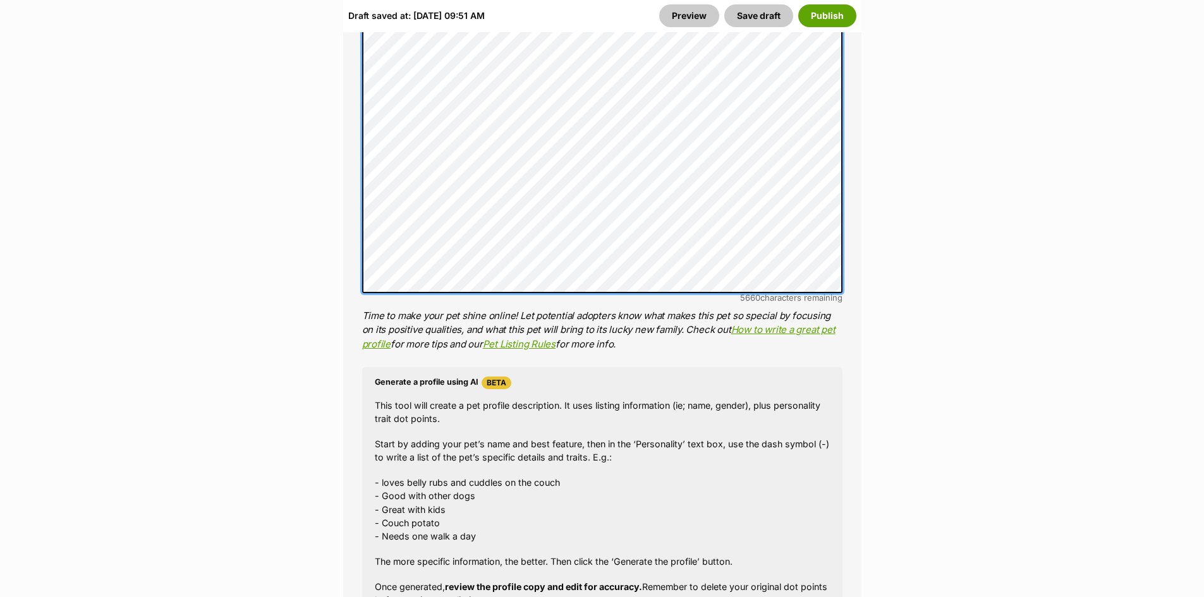
click at [360, 228] on div "About This Pet Name Henlo there, it looks like you might be using the pet name …" at bounding box center [602, 15] width 518 height 1450
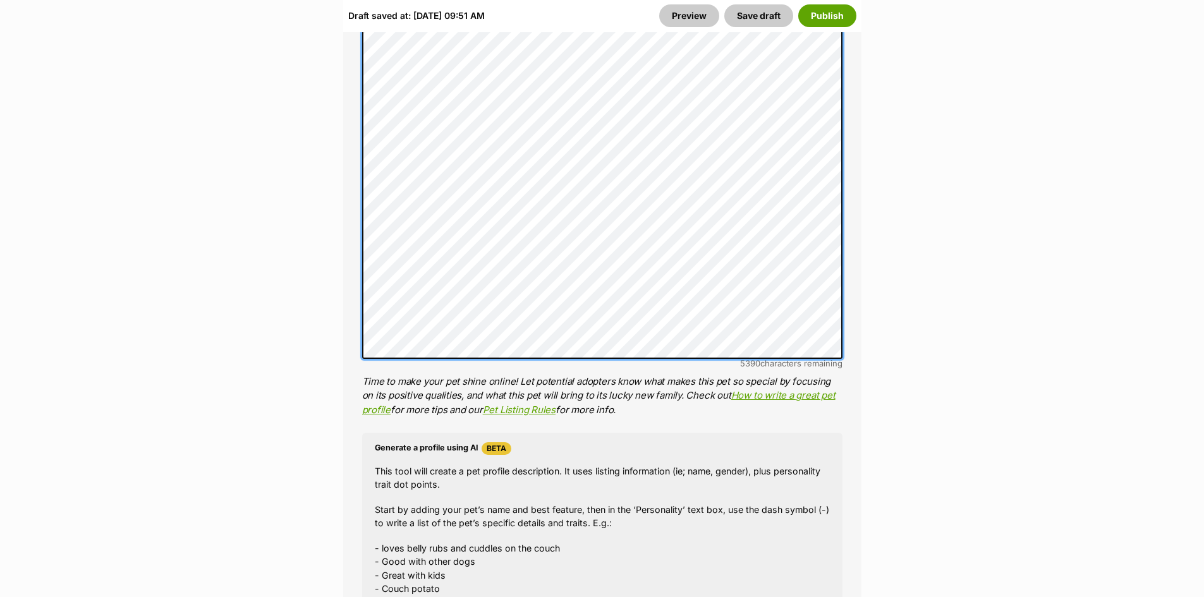
click at [359, 165] on div "About This Pet Name Henlo there, it looks like you might be using the pet name …" at bounding box center [602, 48] width 518 height 1516
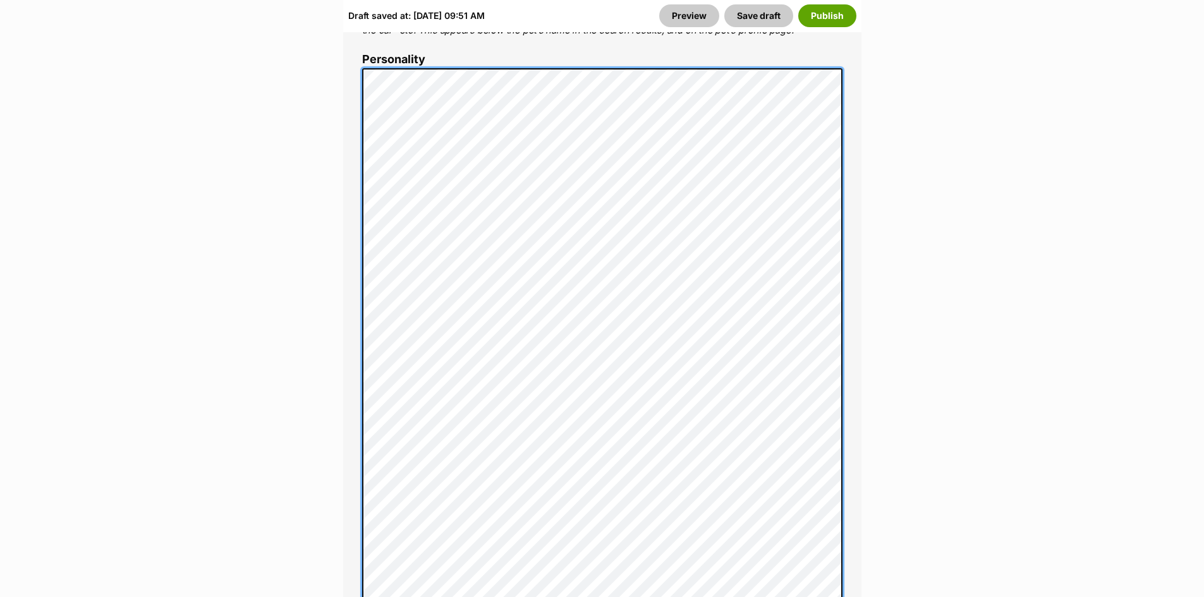
scroll to position [1011, 0]
click at [354, 420] on div "About This Pet Name Henlo there, it looks like you might be using the pet name …" at bounding box center [602, 478] width 518 height 1490
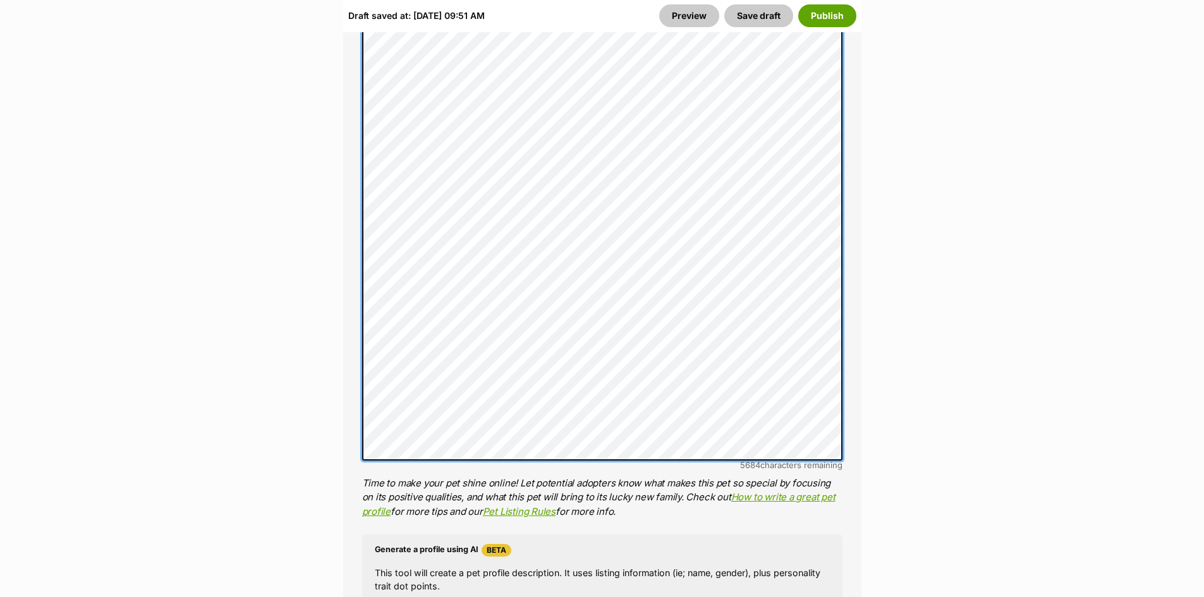
scroll to position [1264, 0]
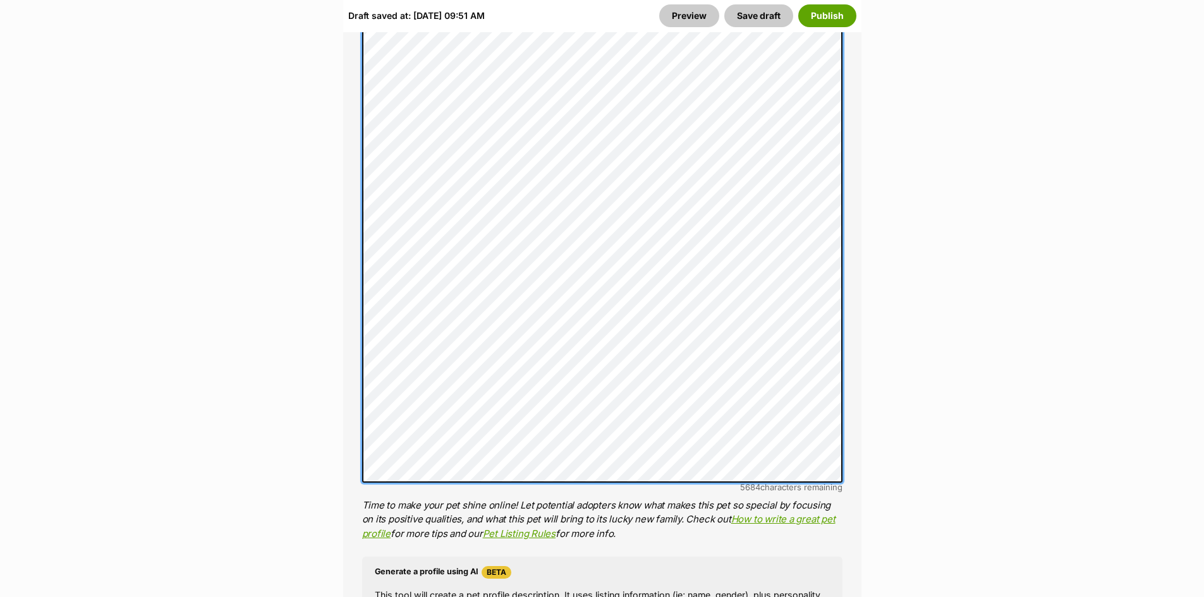
click at [360, 293] on div "About This Pet Name Henlo there, it looks like you might be using the pet name …" at bounding box center [602, 205] width 518 height 1450
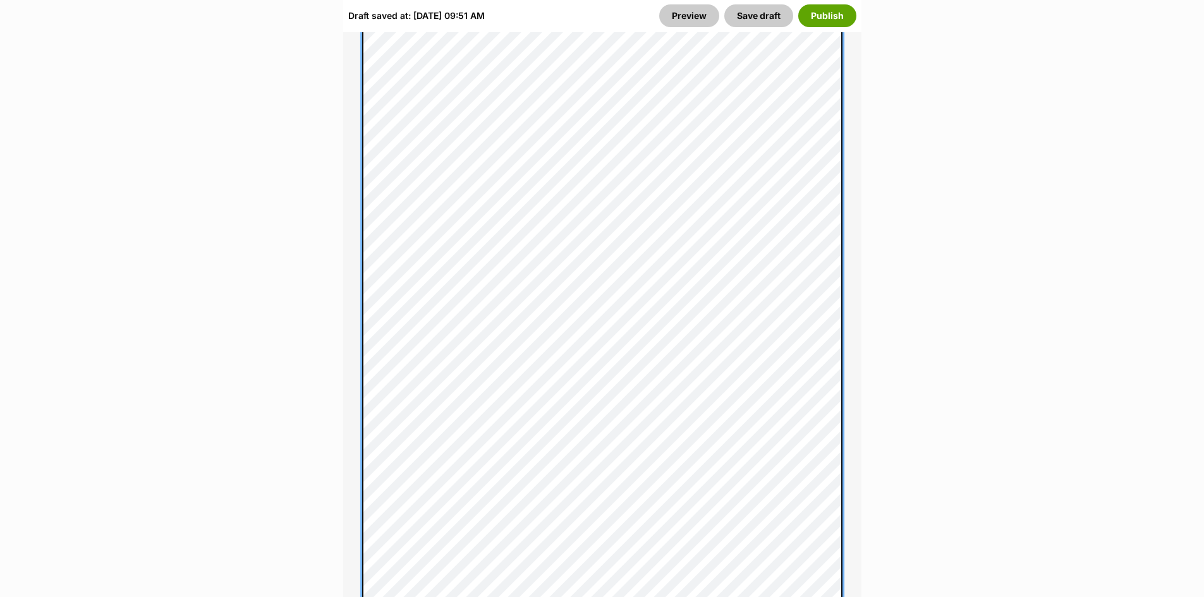
scroll to position [726, 0]
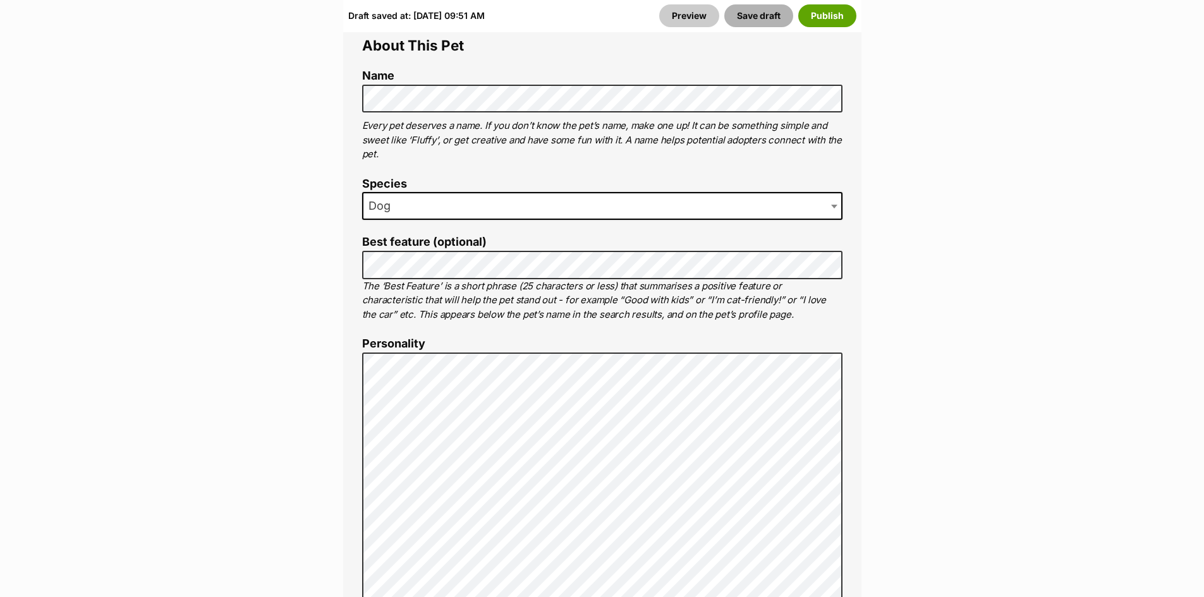
click at [762, 18] on button "Save draft" at bounding box center [758, 15] width 69 height 23
